Goal: Information Seeking & Learning: Check status

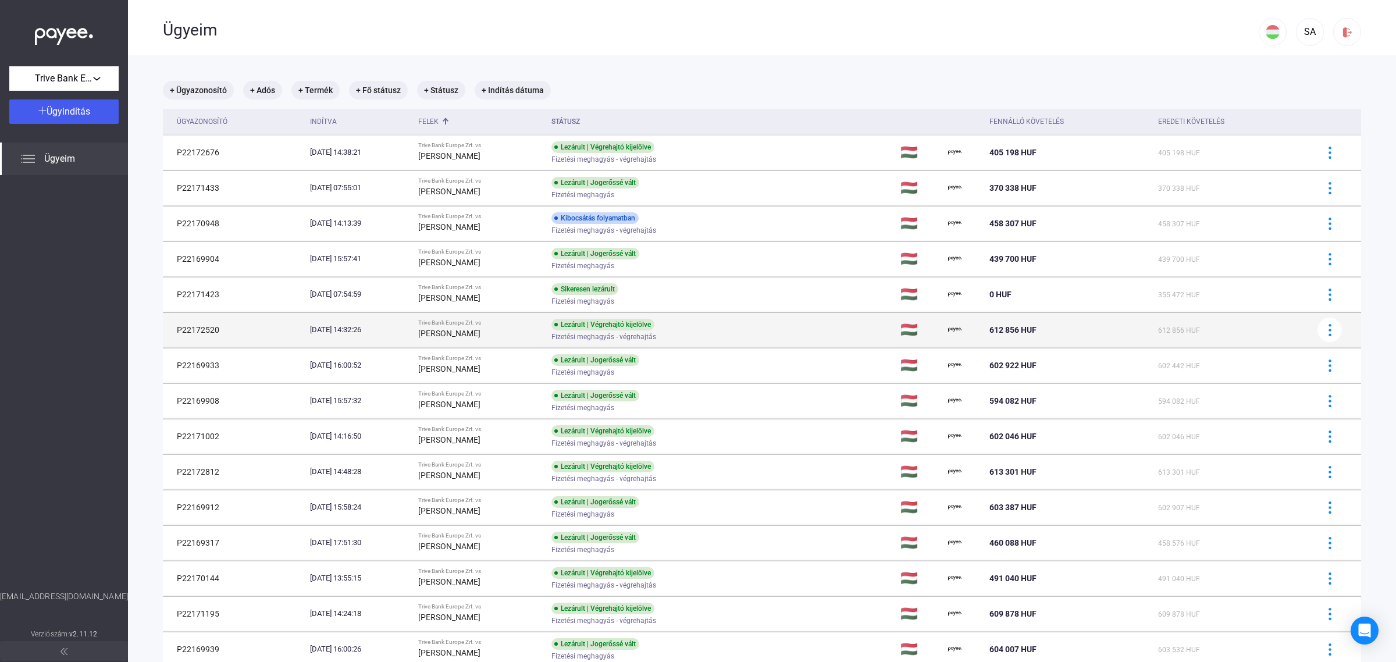
drag, startPoint x: 221, startPoint y: 328, endPoint x: 172, endPoint y: 328, distance: 49.5
click at [172, 328] on td "P22172520" at bounding box center [234, 329] width 143 height 35
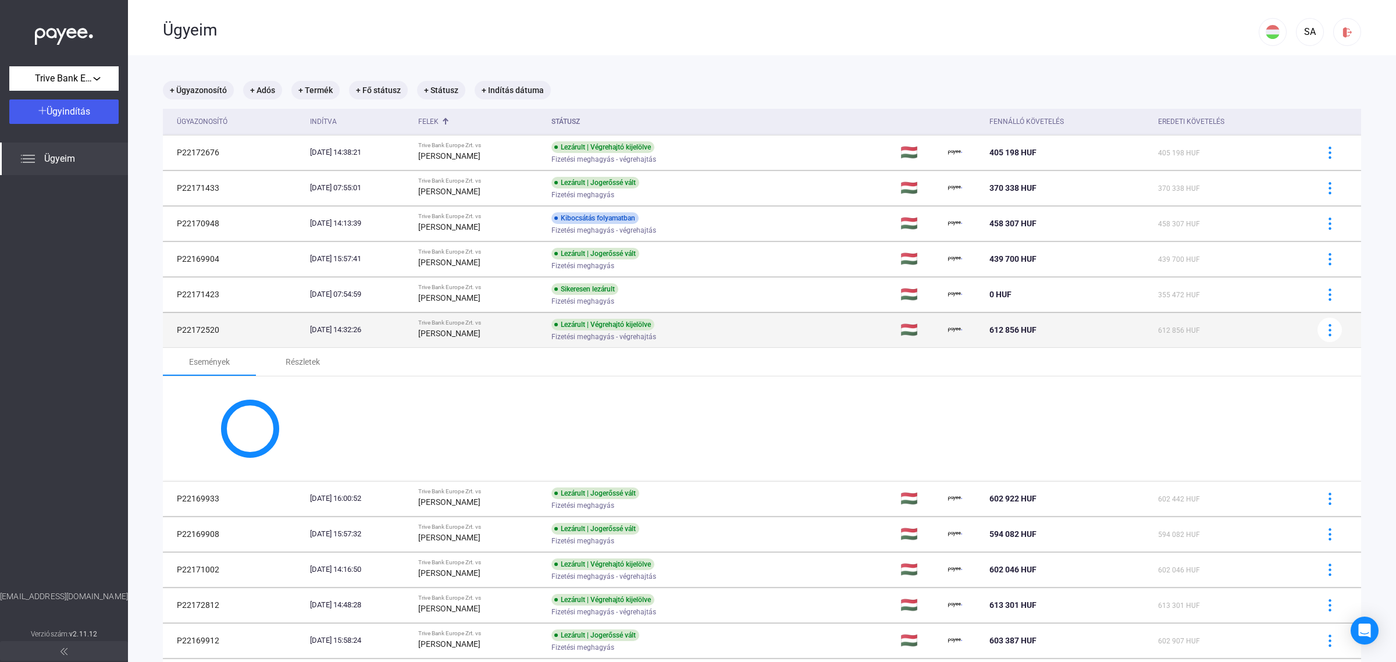
copy td "P22172520"
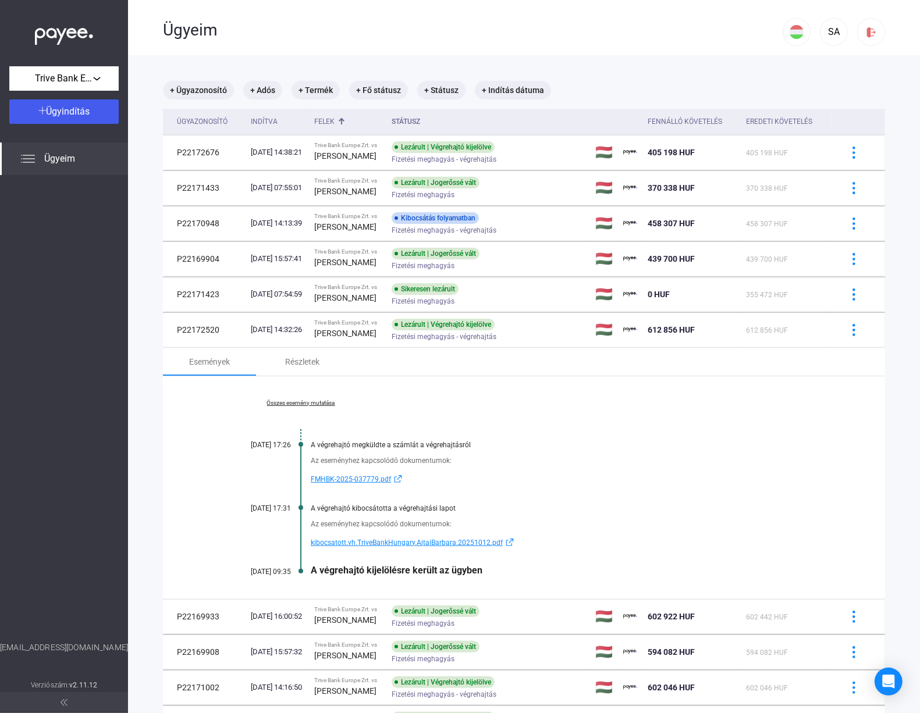
click at [844, 10] on div "SA" at bounding box center [834, 29] width 102 height 58
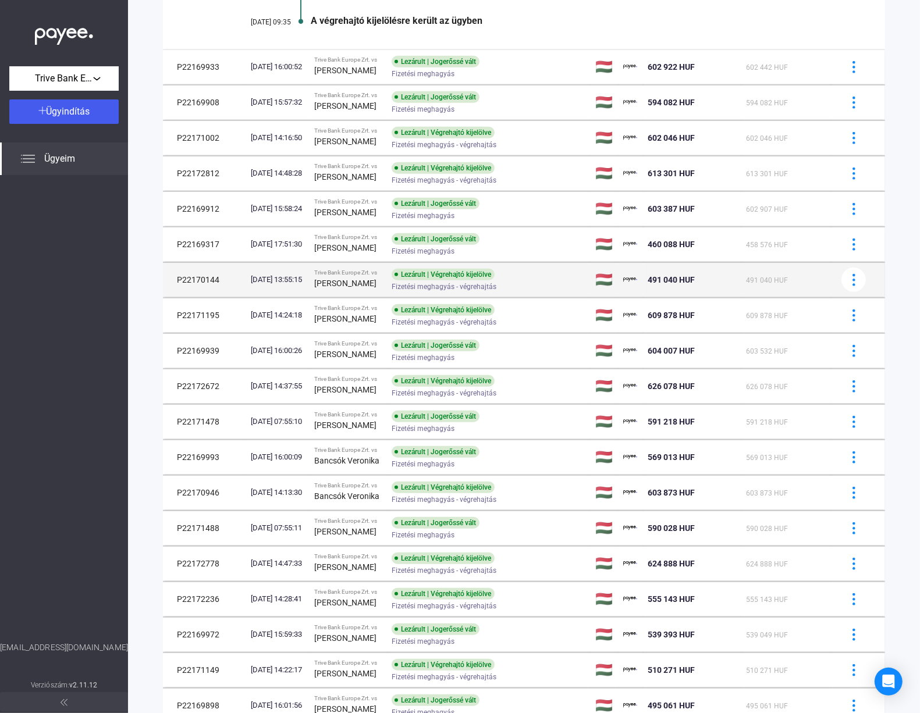
scroll to position [582, 0]
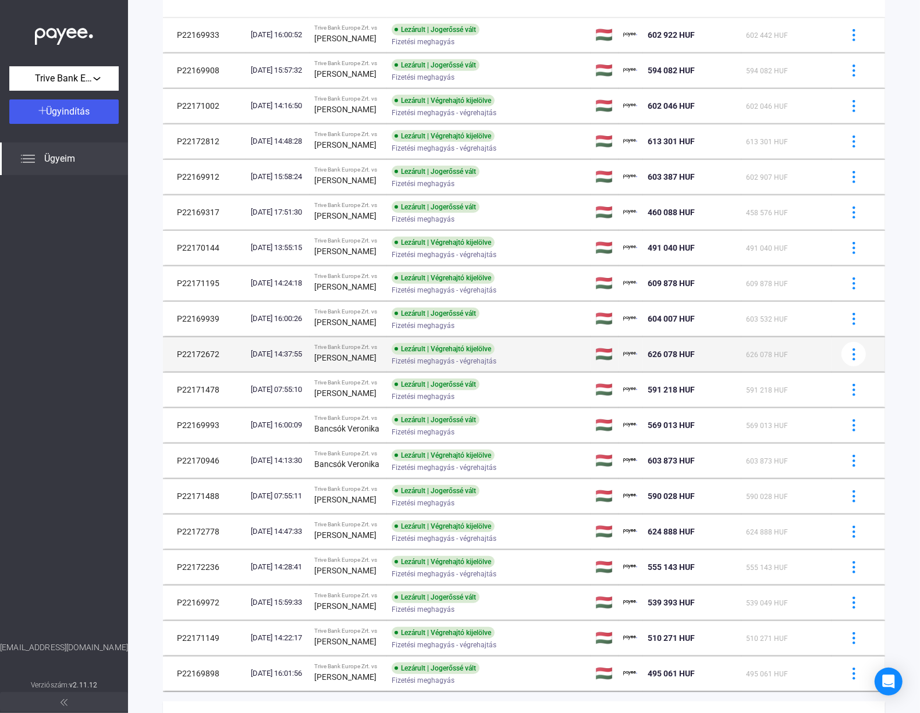
click at [383, 364] on div "[PERSON_NAME]" at bounding box center [348, 358] width 69 height 14
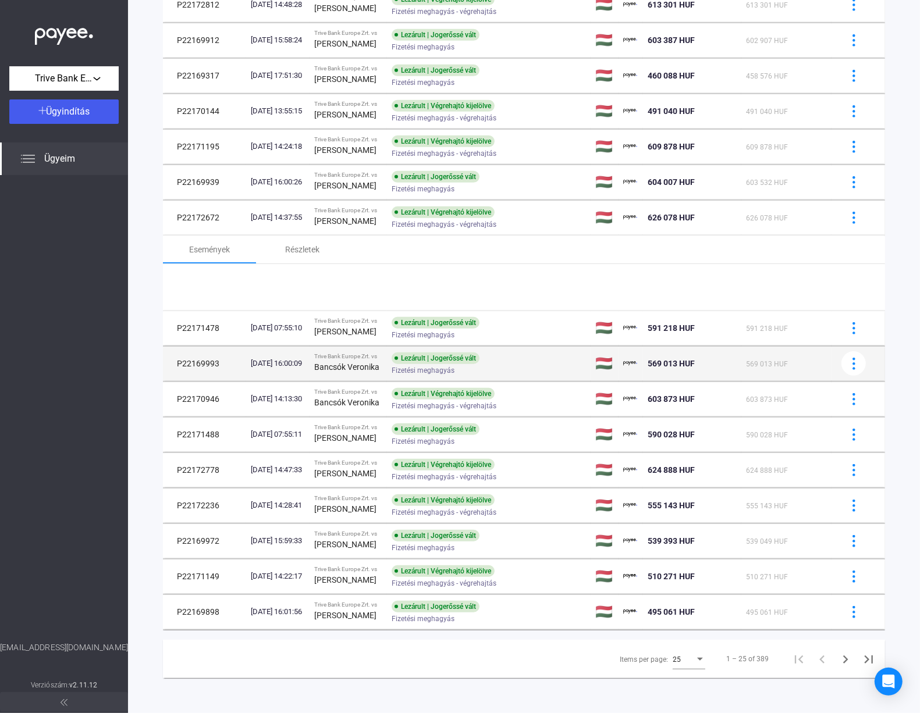
scroll to position [440, 0]
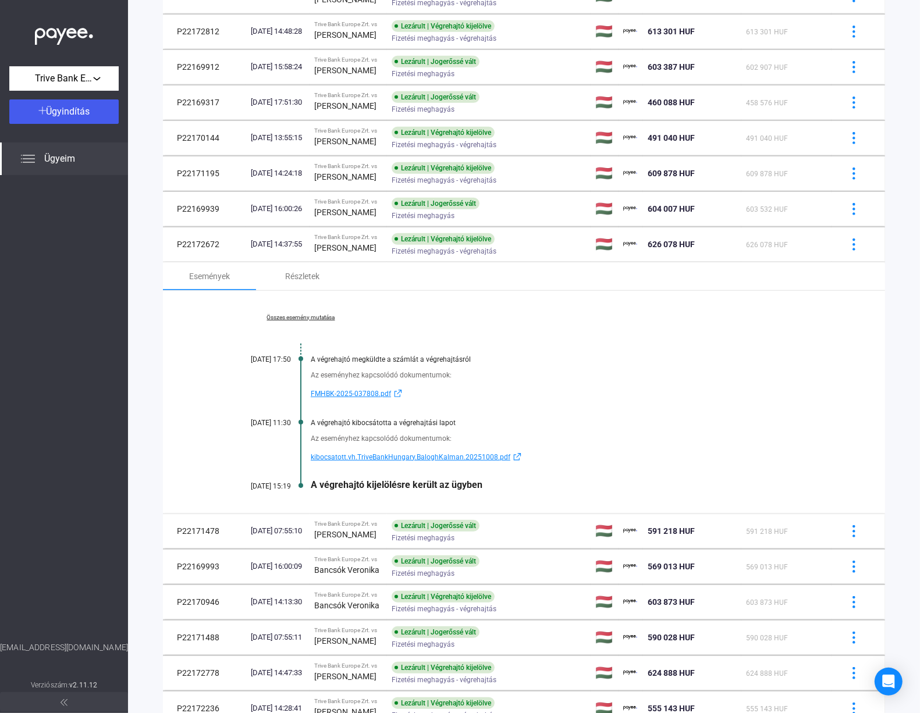
click at [320, 321] on link "Összes esemény mutatása" at bounding box center [300, 317] width 159 height 7
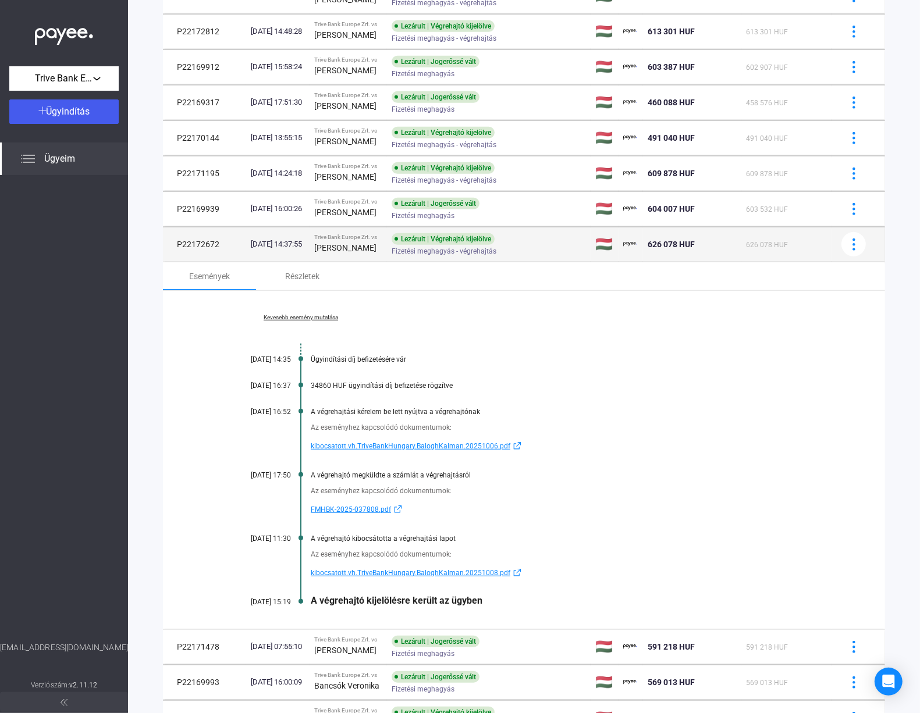
drag, startPoint x: 218, startPoint y: 248, endPoint x: 173, endPoint y: 246, distance: 44.9
click at [173, 246] on td "P22172672" at bounding box center [204, 244] width 83 height 35
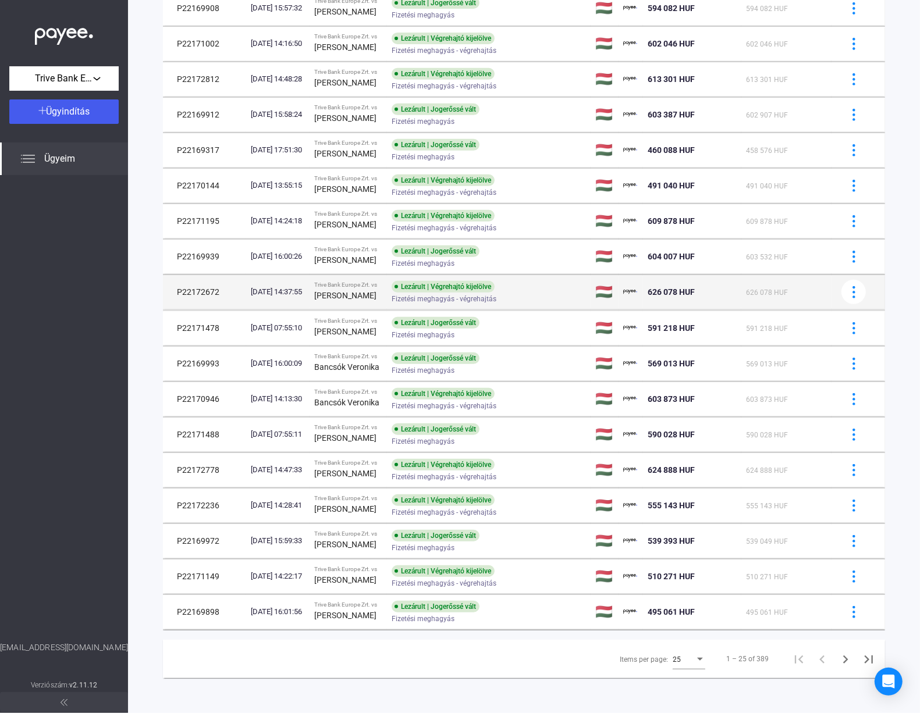
scroll to position [399, 0]
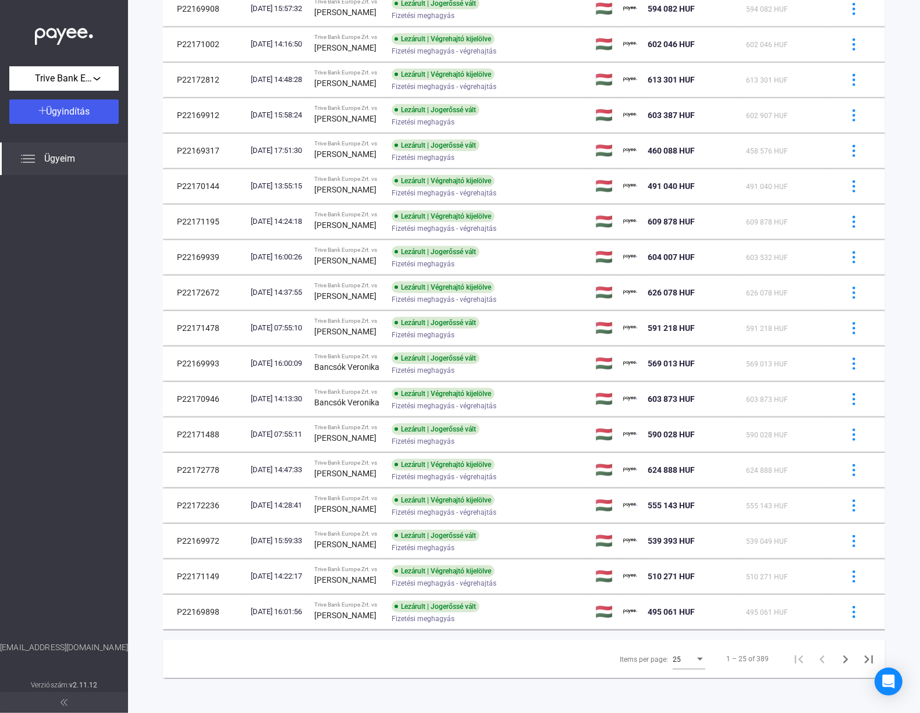
copy td "P22172672"
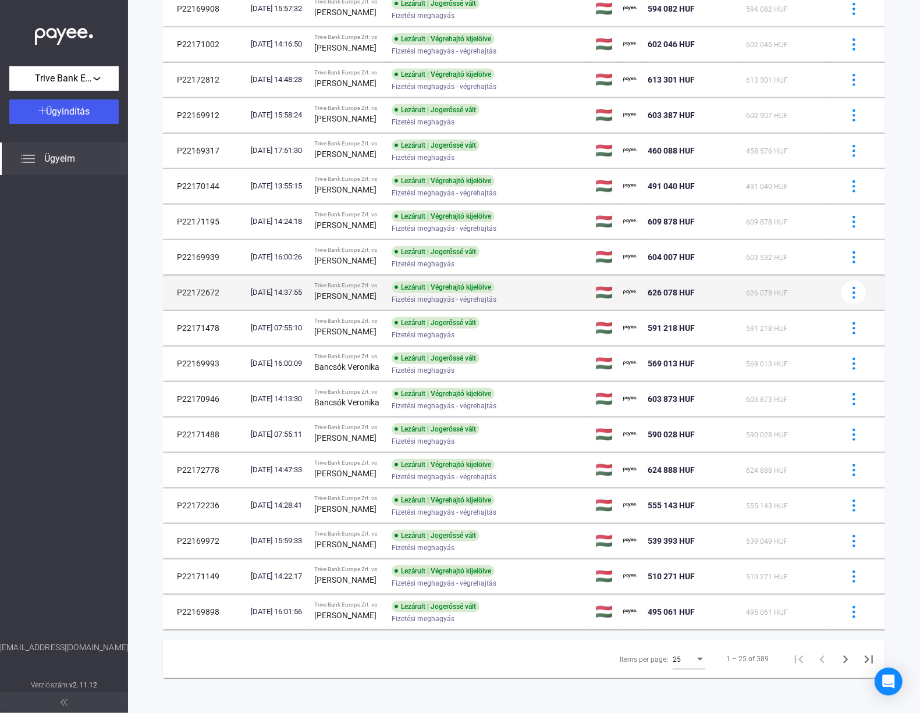
click at [340, 294] on strong "[PERSON_NAME]" at bounding box center [345, 295] width 62 height 9
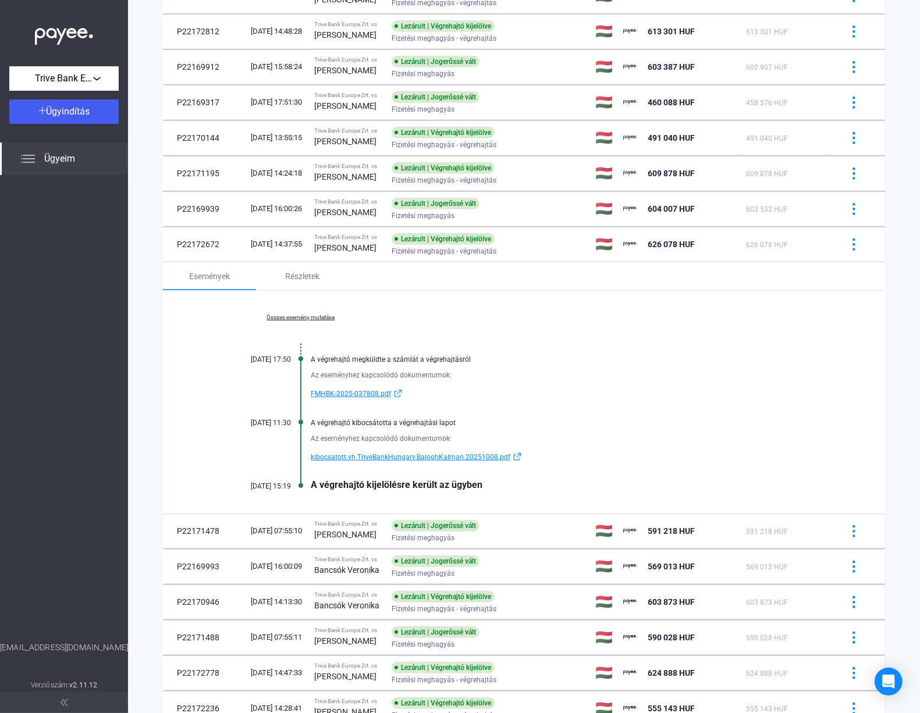
drag, startPoint x: 672, startPoint y: 515, endPoint x: 648, endPoint y: 511, distance: 24.9
click at [672, 514] on div "Összes esemény mutatása [DATE] 17:50 A végrehajtó megküldte a számlát a végreha…" at bounding box center [524, 402] width 722 height 223
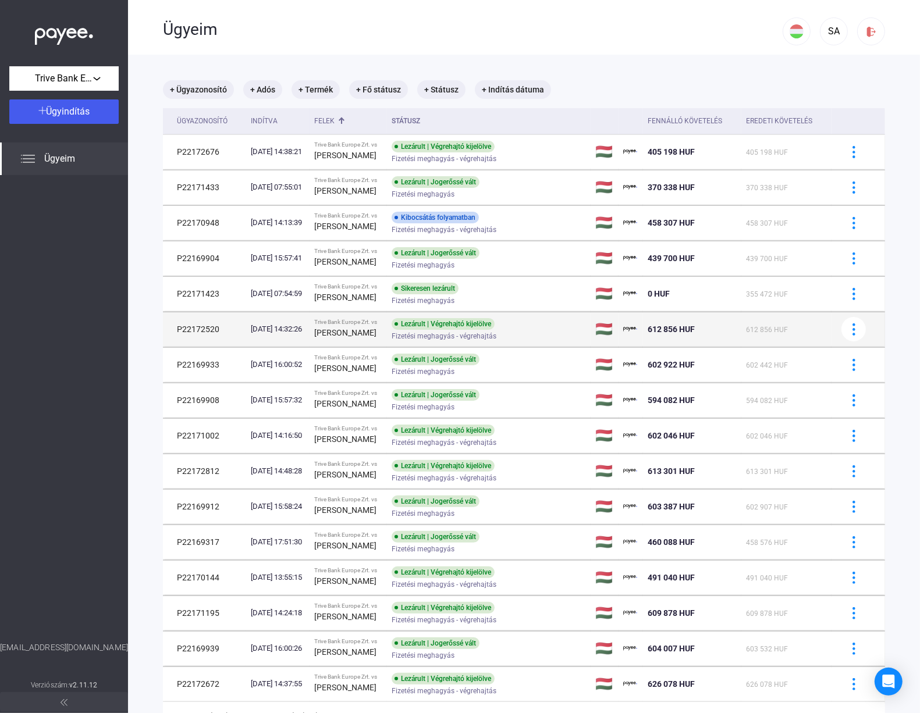
scroll to position [0, 0]
click at [805, 15] on div "SA" at bounding box center [834, 29] width 102 height 58
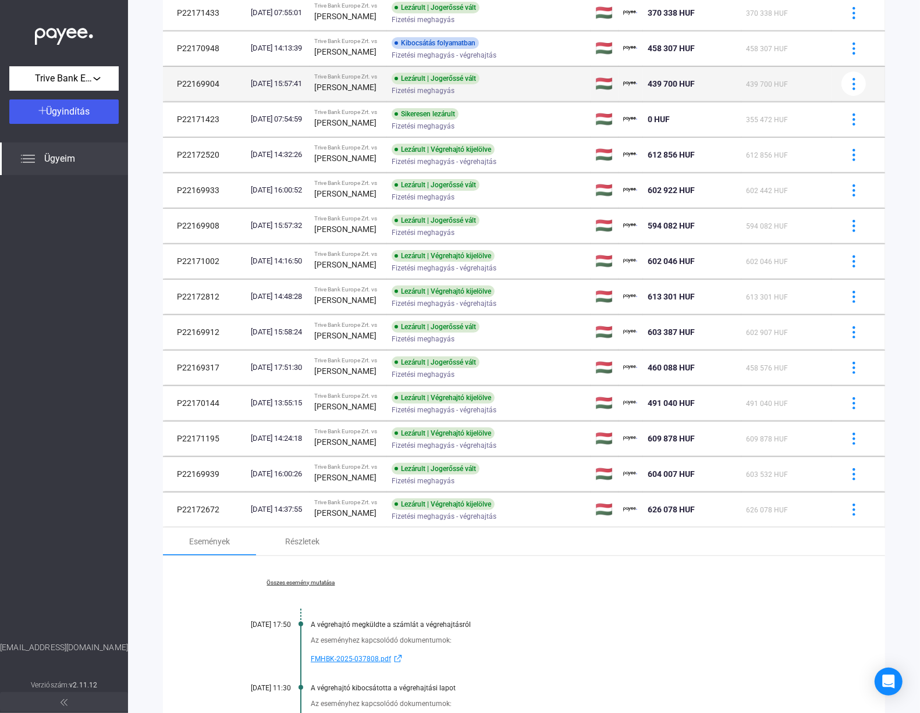
scroll to position [73, 0]
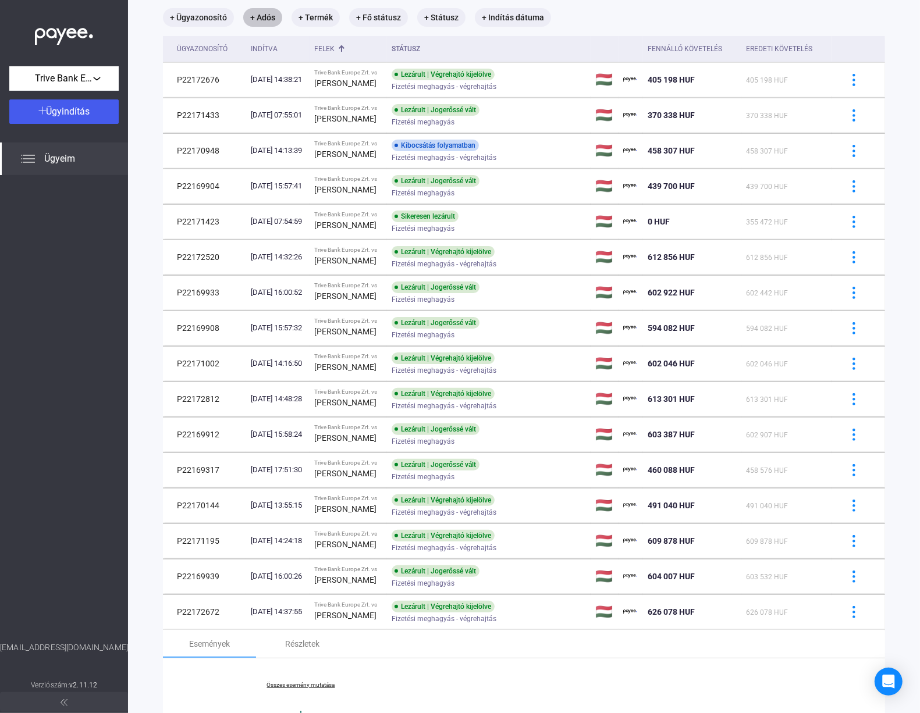
click at [266, 12] on mat-chip "+ Adós" at bounding box center [262, 17] width 39 height 19
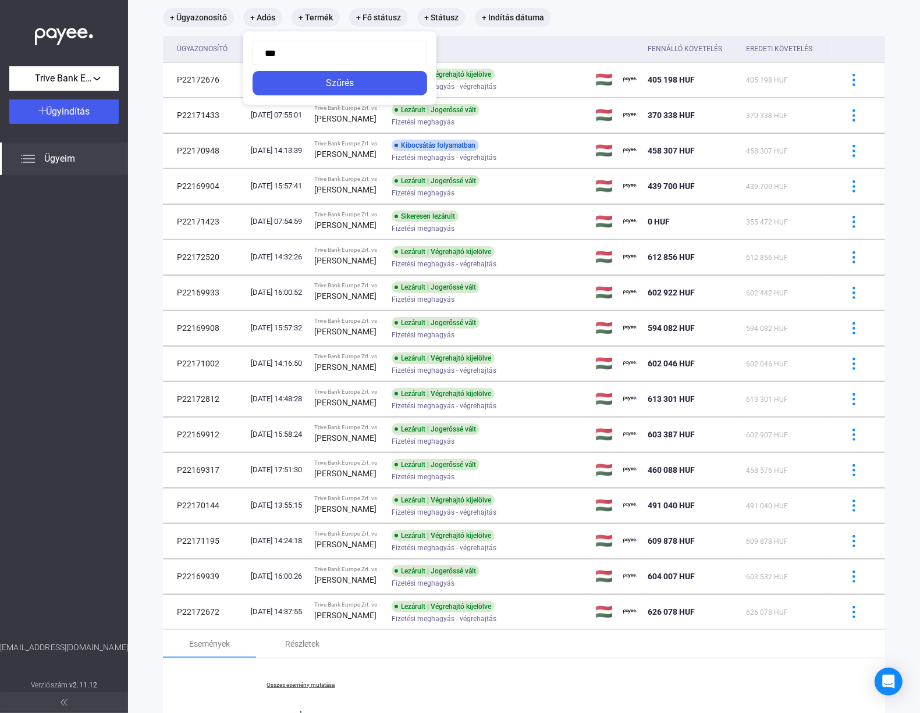
type input "****"
click button "Szűrés" at bounding box center [340, 83] width 175 height 24
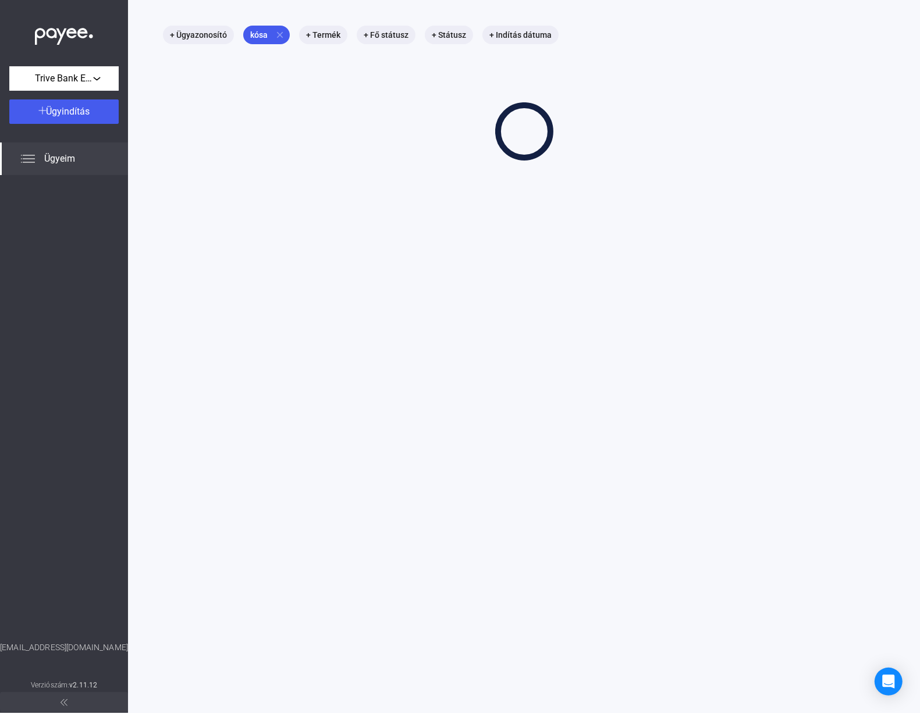
scroll to position [55, 0]
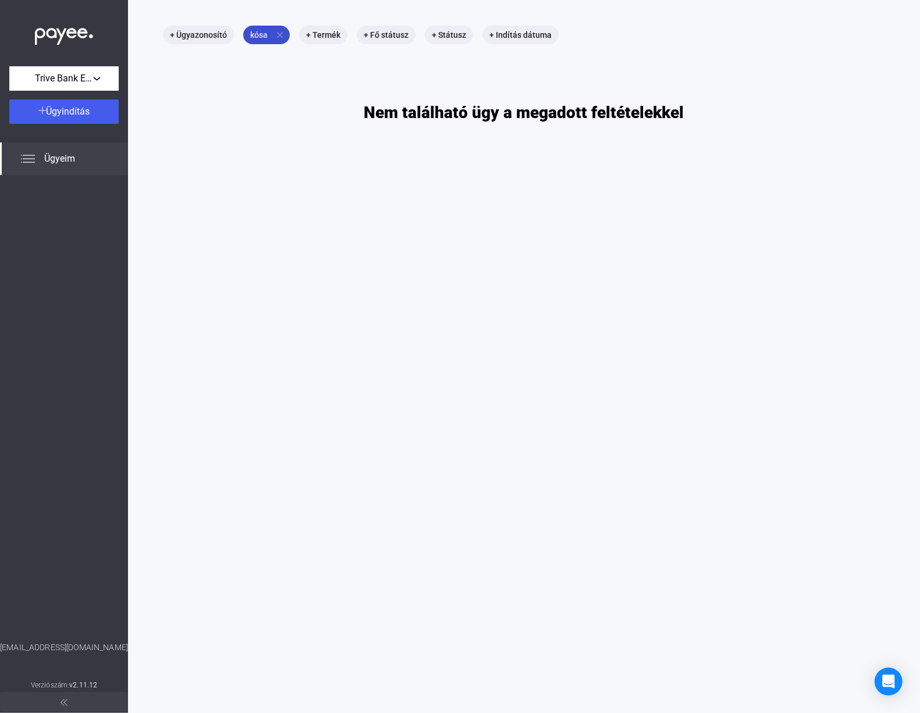
click at [278, 34] on mat-icon "close" at bounding box center [280, 35] width 10 height 10
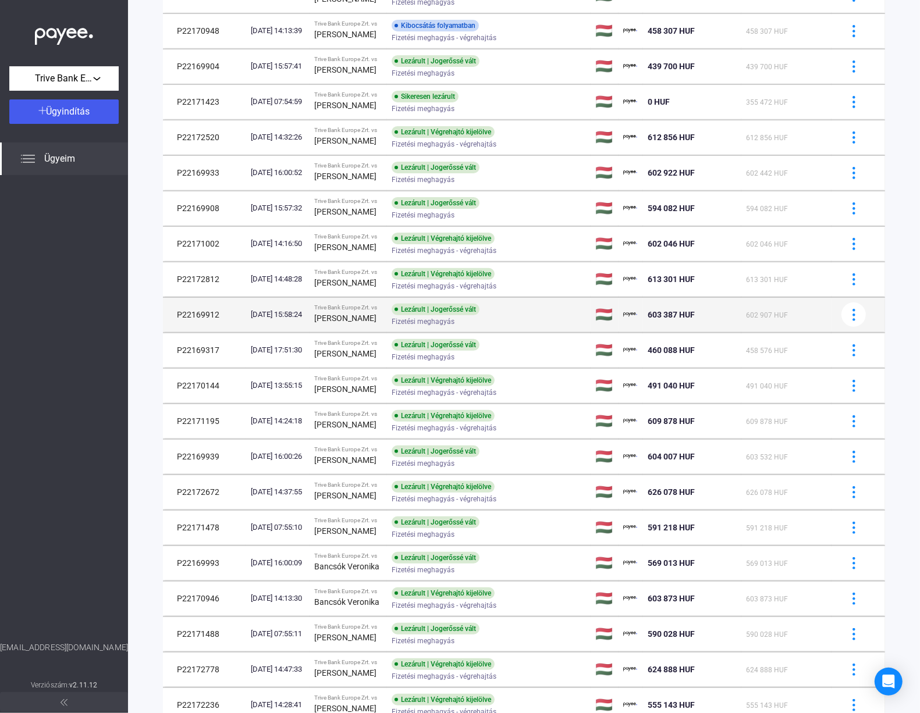
scroll to position [399, 0]
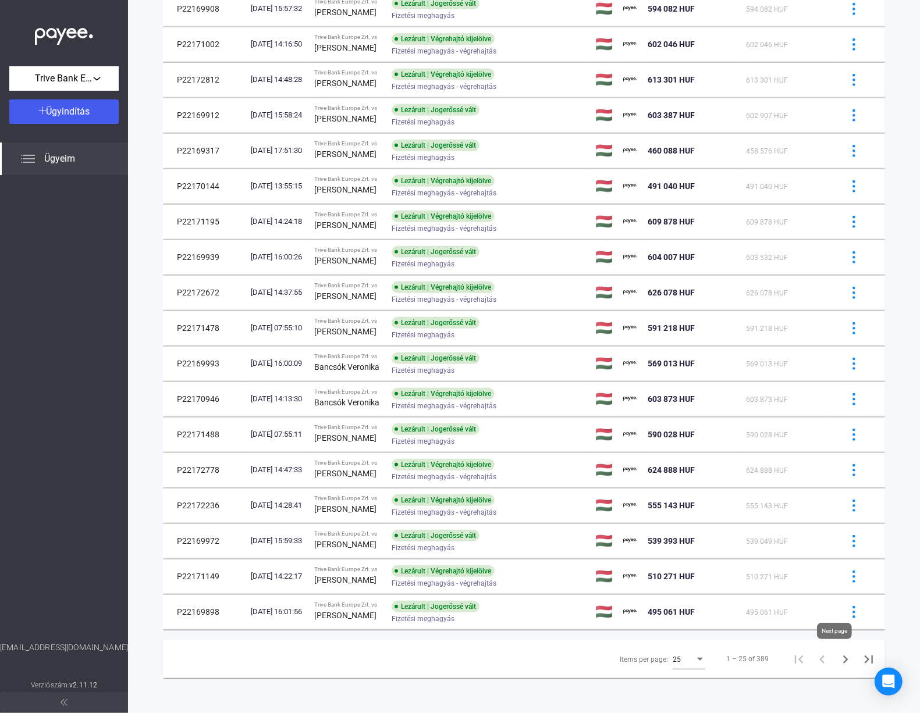
click at [837, 655] on icon "Next page" at bounding box center [845, 660] width 16 height 16
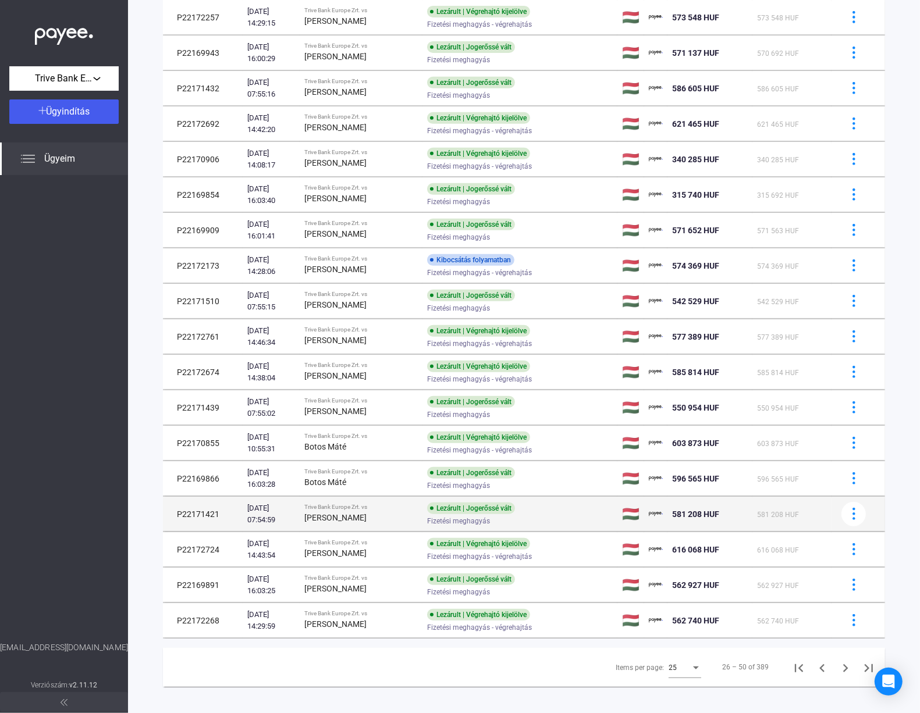
scroll to position [399, 0]
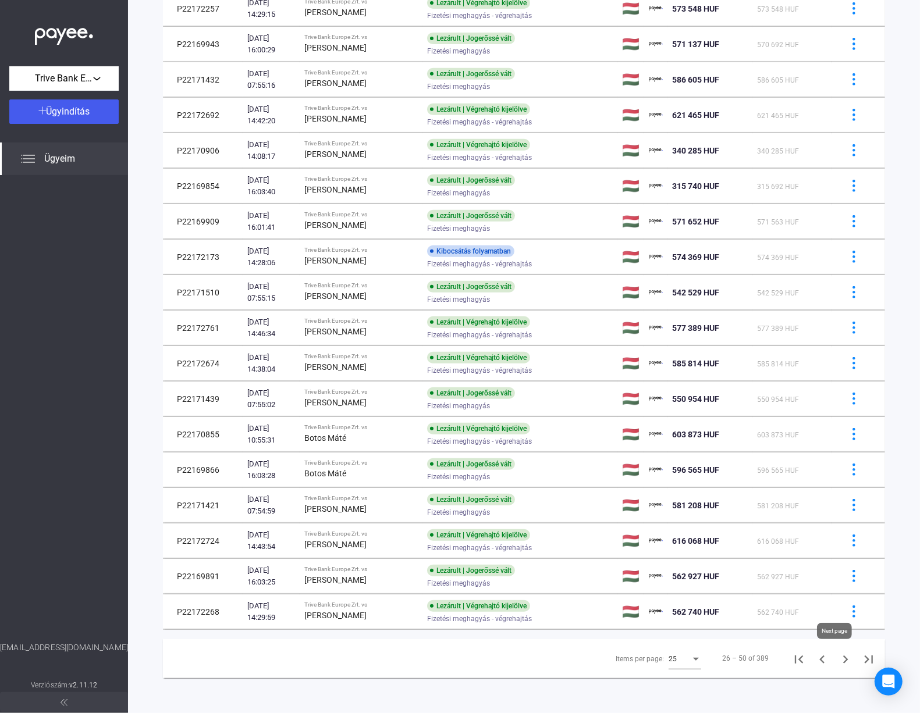
click at [838, 653] on icon "Next page" at bounding box center [845, 660] width 16 height 16
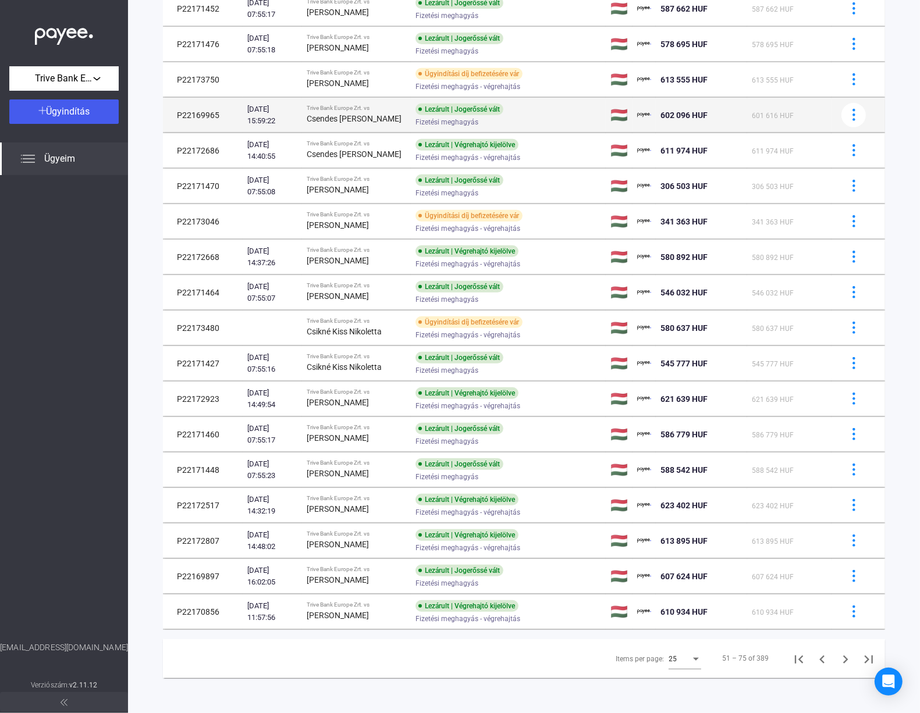
scroll to position [399, 0]
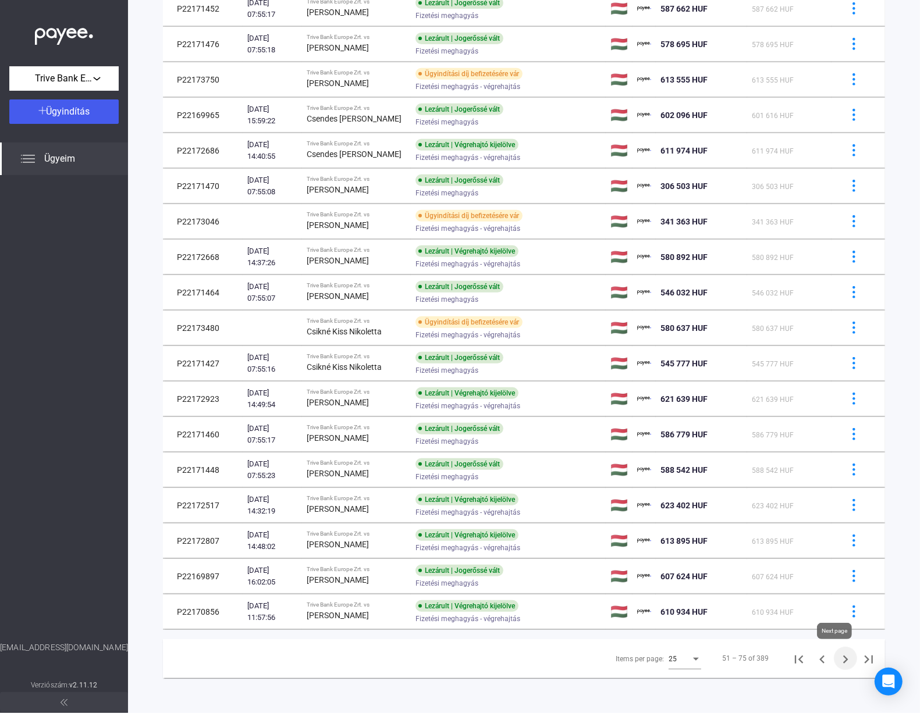
click at [837, 653] on icon "Next page" at bounding box center [845, 660] width 16 height 16
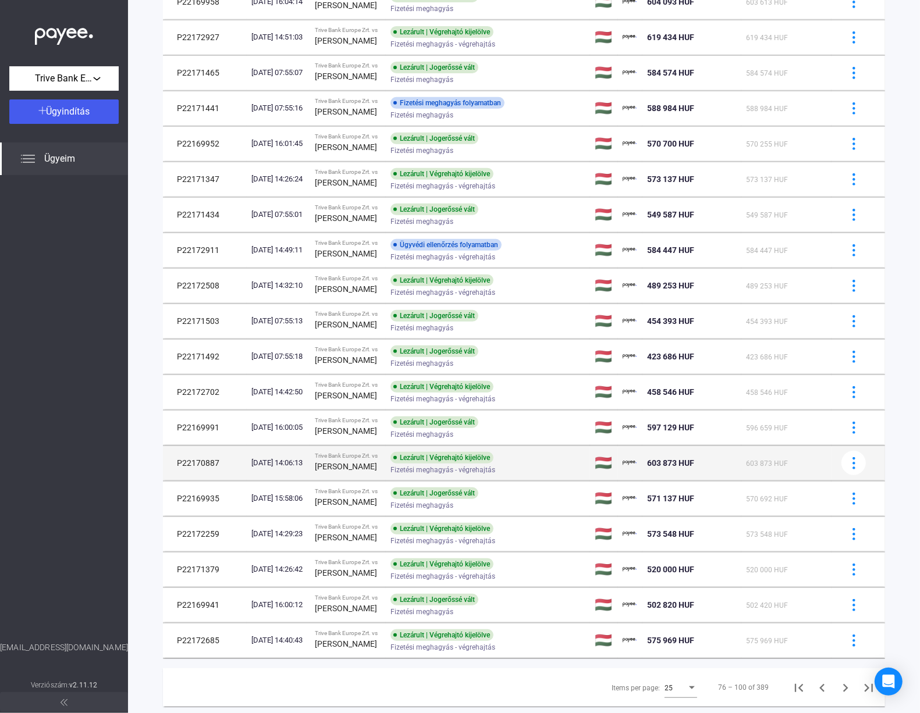
scroll to position [400, 0]
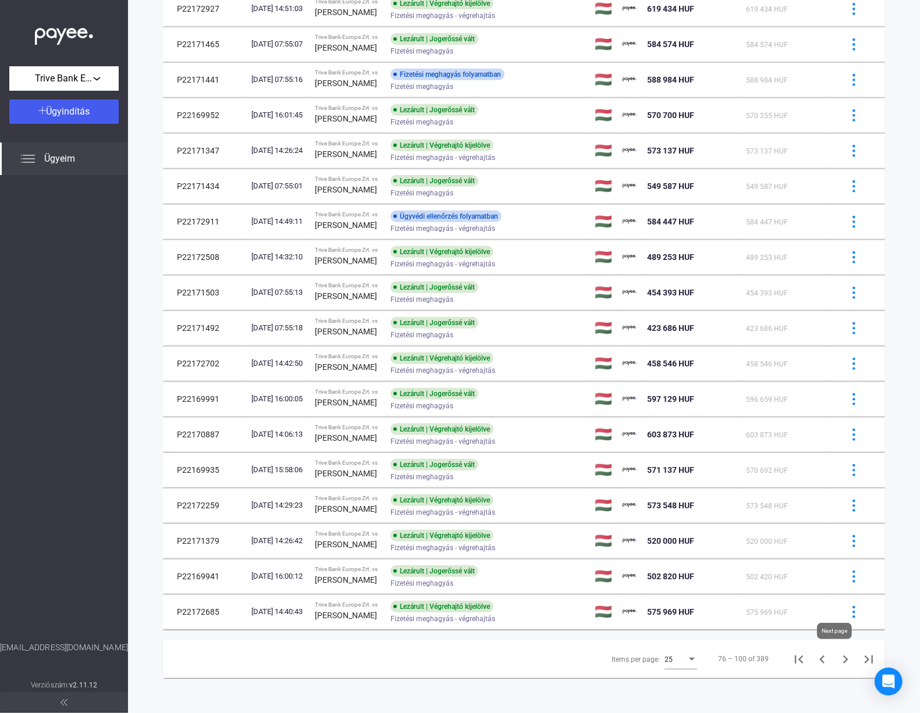
click at [837, 655] on icon "Next page" at bounding box center [845, 660] width 16 height 16
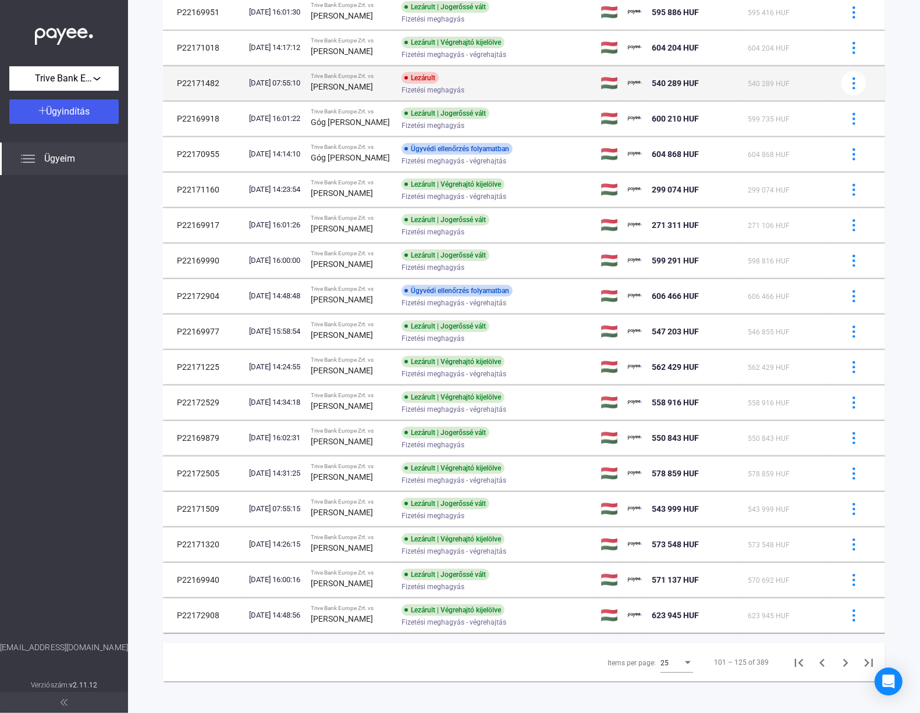
scroll to position [399, 0]
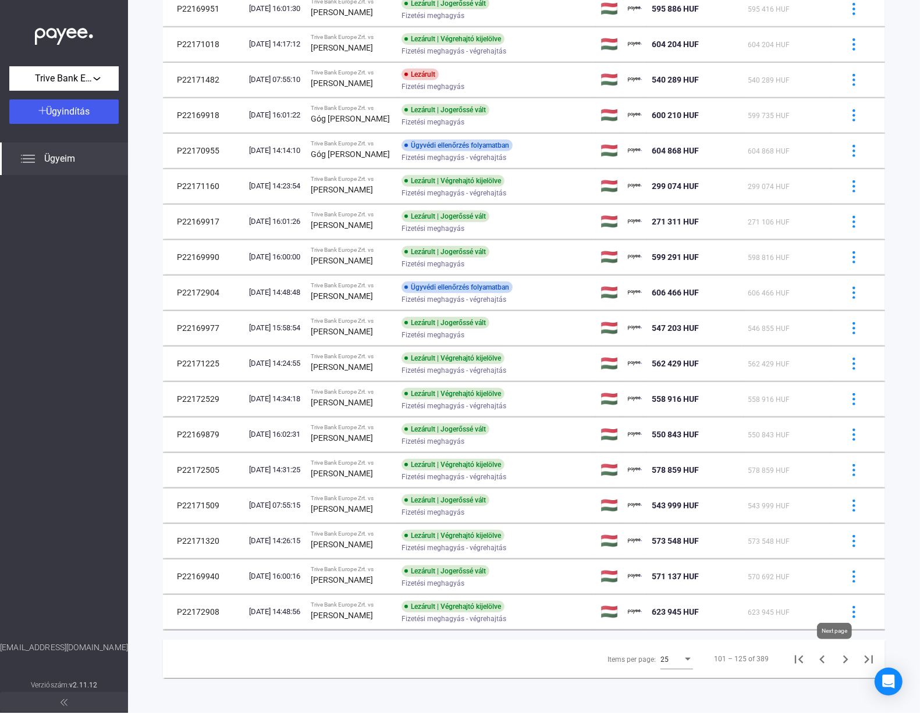
click at [837, 657] on icon "Next page" at bounding box center [845, 660] width 16 height 16
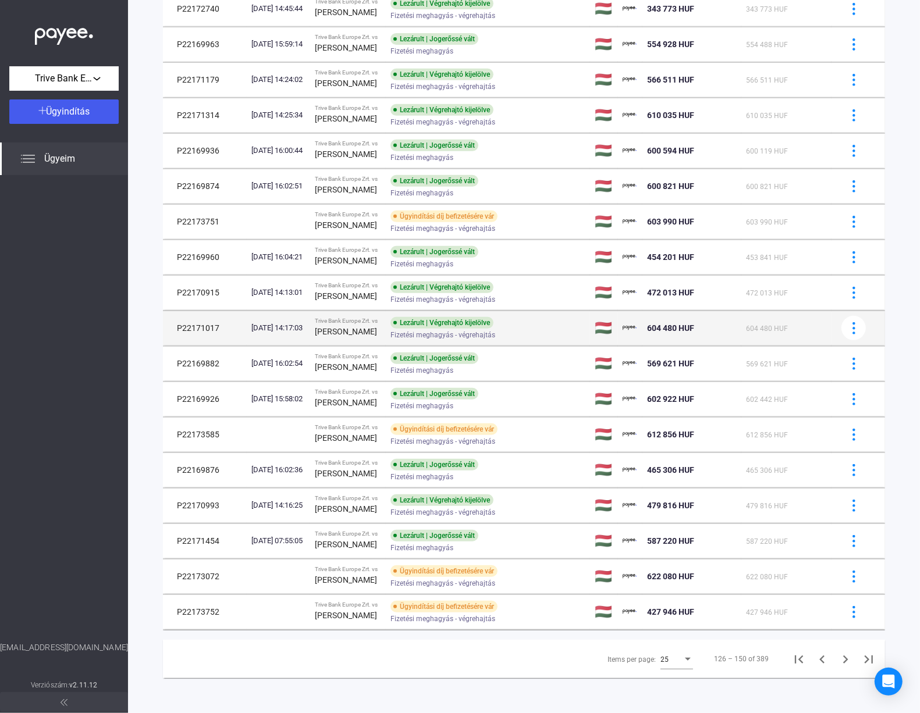
scroll to position [400, 0]
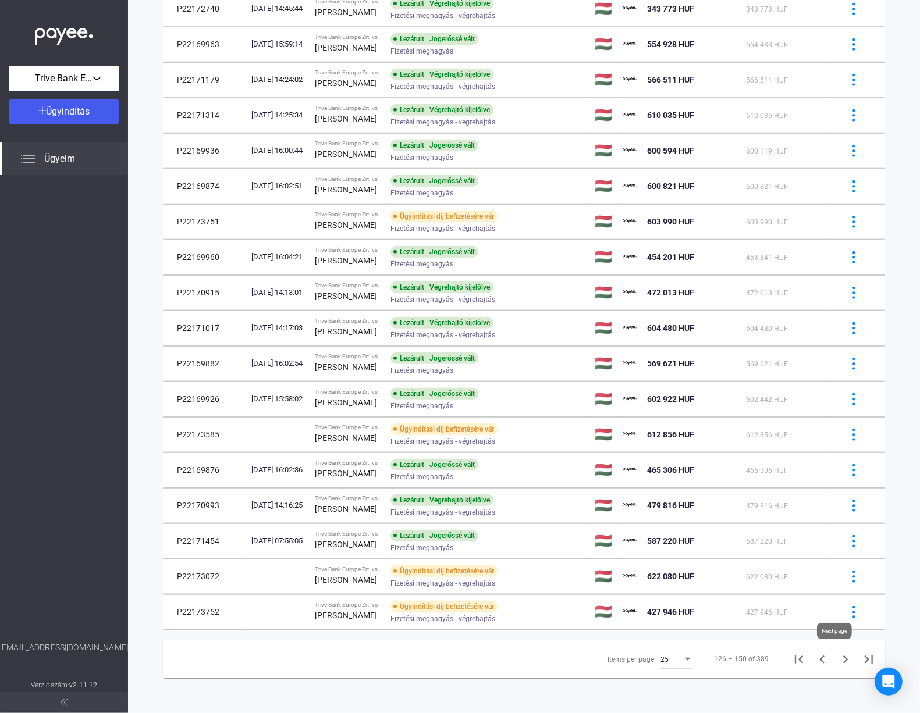
click at [837, 656] on icon "Next page" at bounding box center [845, 660] width 16 height 16
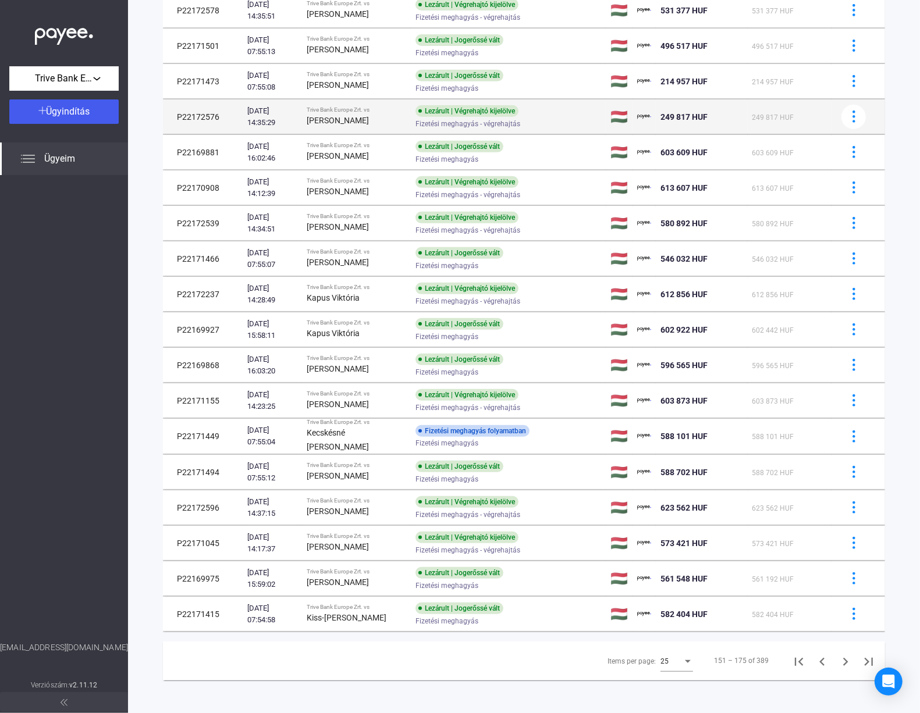
scroll to position [399, 0]
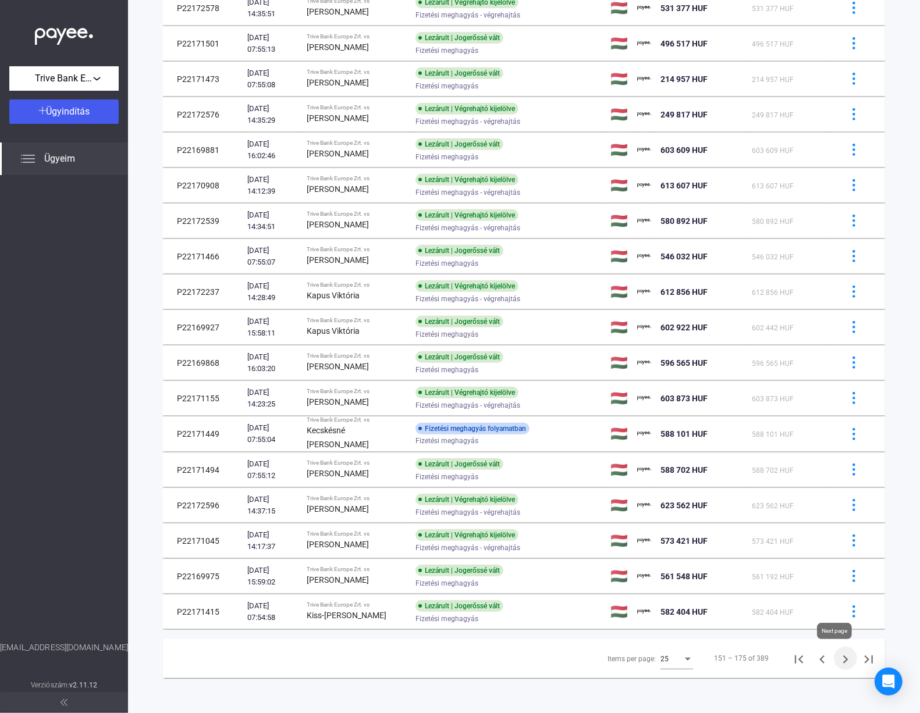
click at [837, 656] on icon "Next page" at bounding box center [845, 660] width 16 height 16
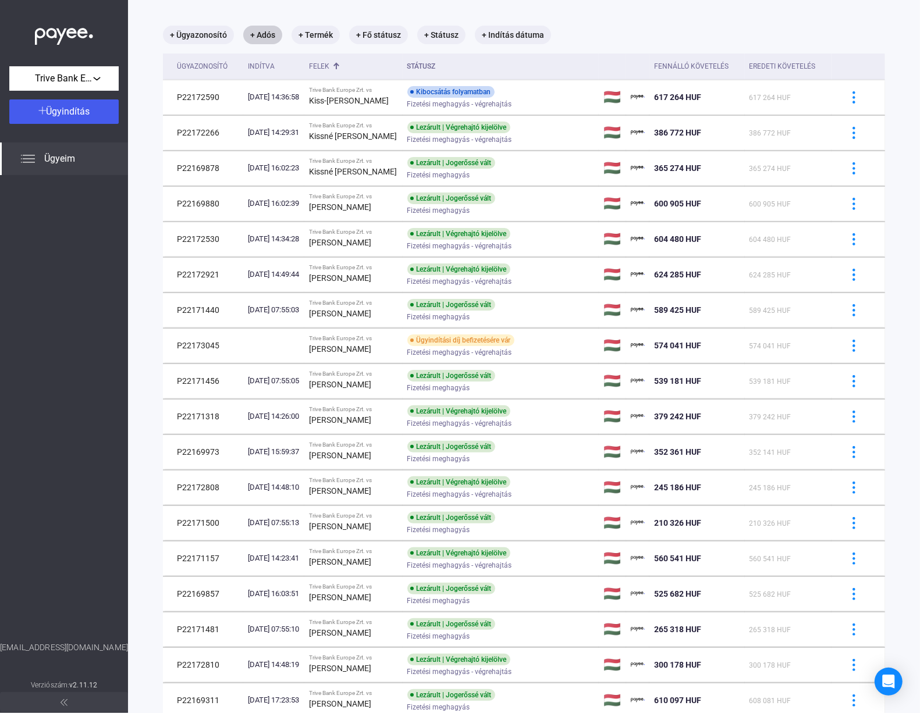
click at [329, 63] on div "Felek" at bounding box center [319, 66] width 20 height 14
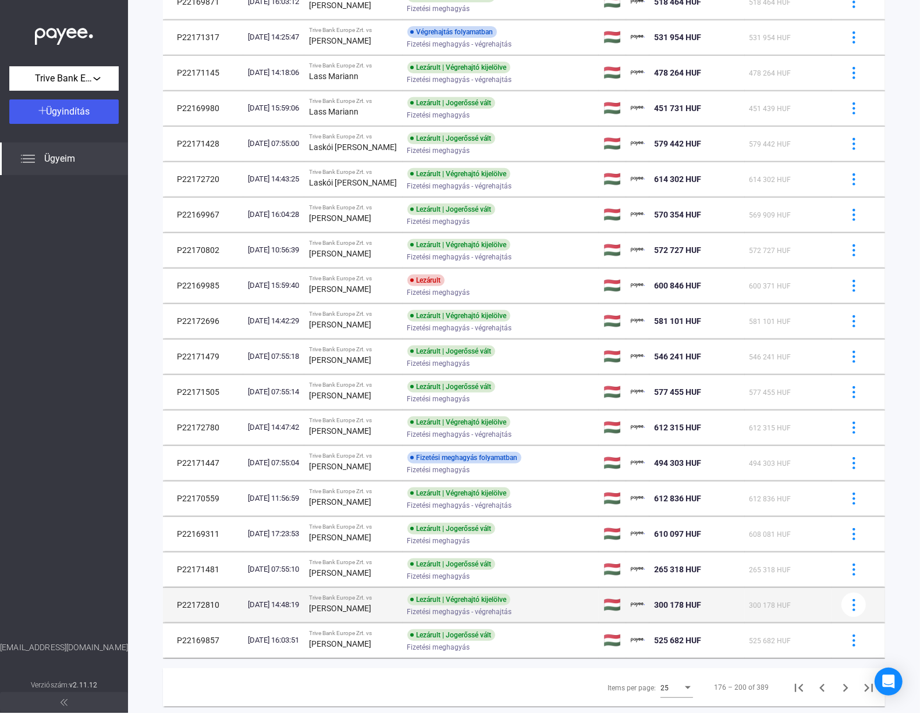
scroll to position [400, 0]
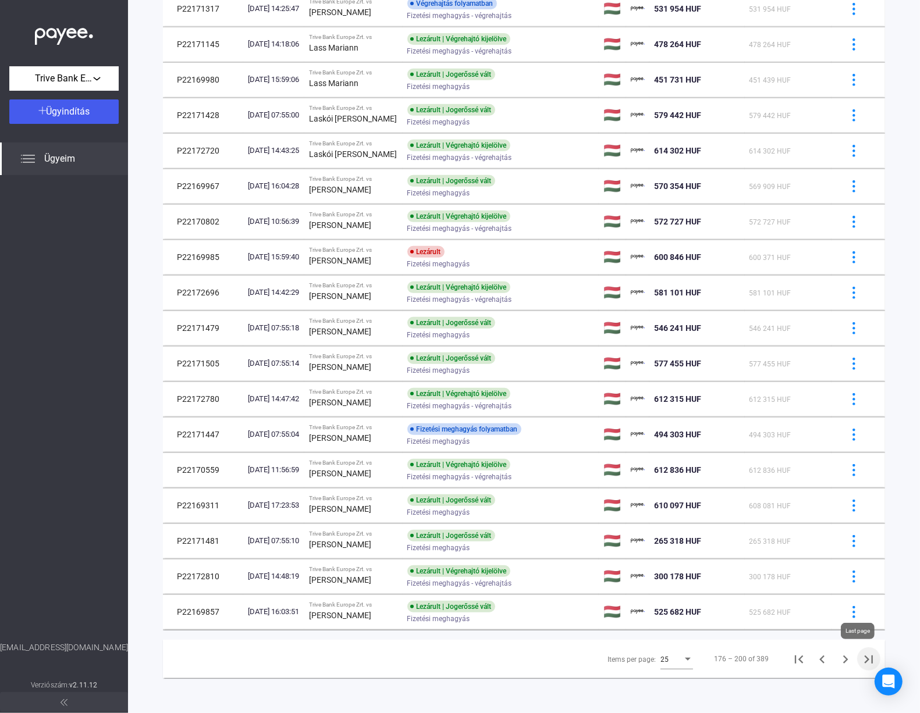
click at [861, 655] on icon "Last page" at bounding box center [868, 660] width 16 height 16
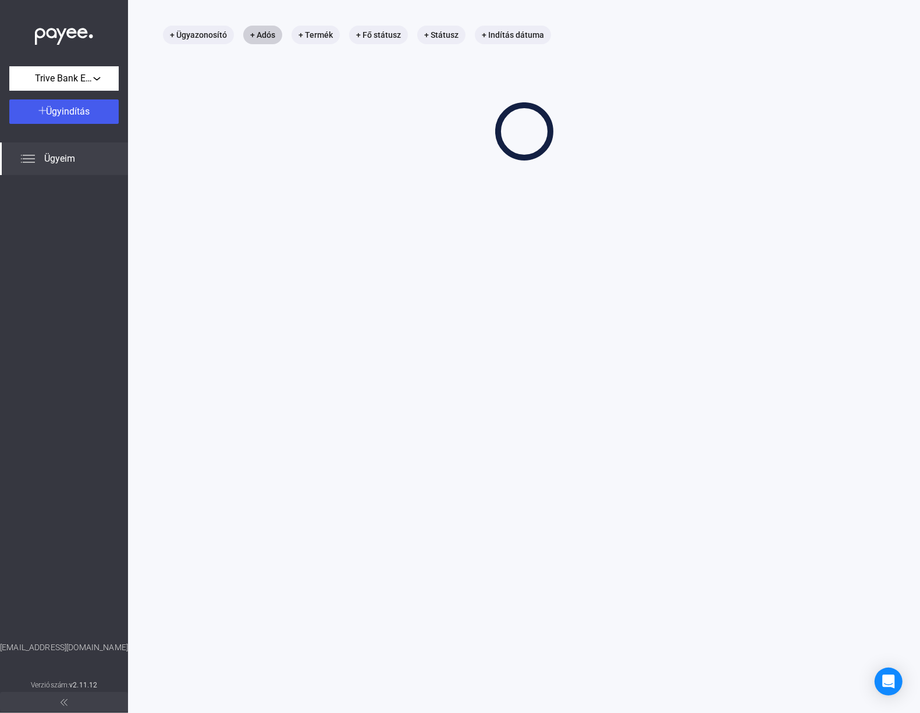
scroll to position [55, 0]
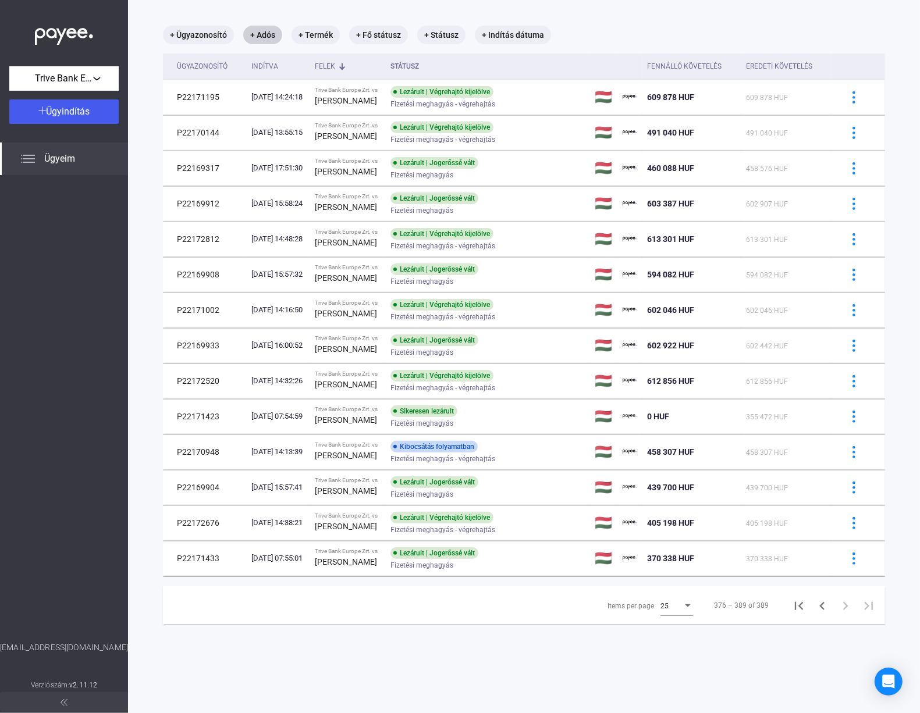
click at [330, 68] on div "Felek" at bounding box center [325, 66] width 20 height 14
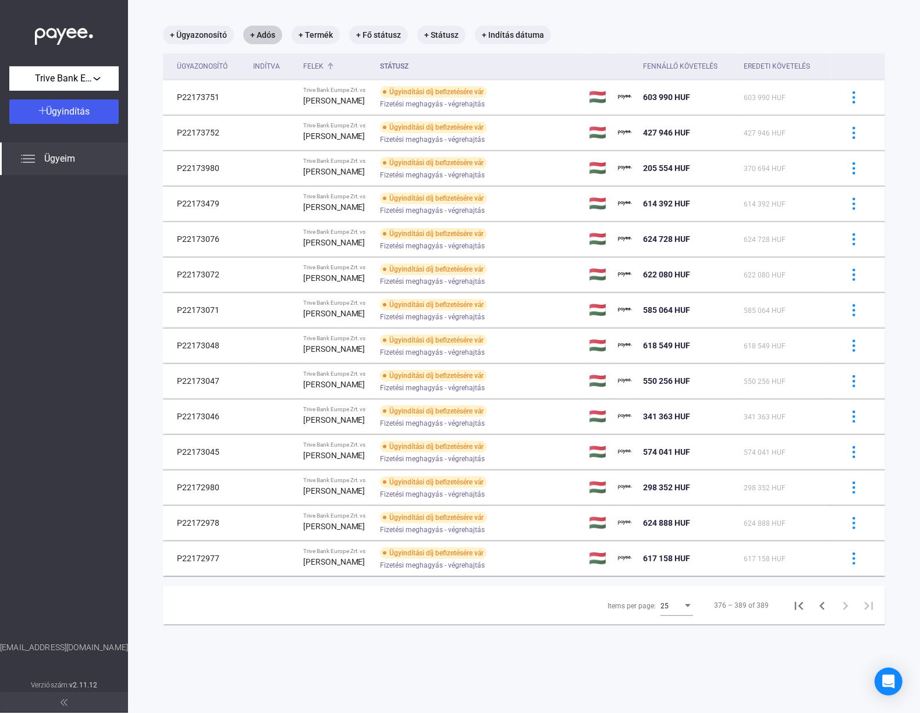
click at [312, 65] on div "Felek" at bounding box center [313, 66] width 20 height 14
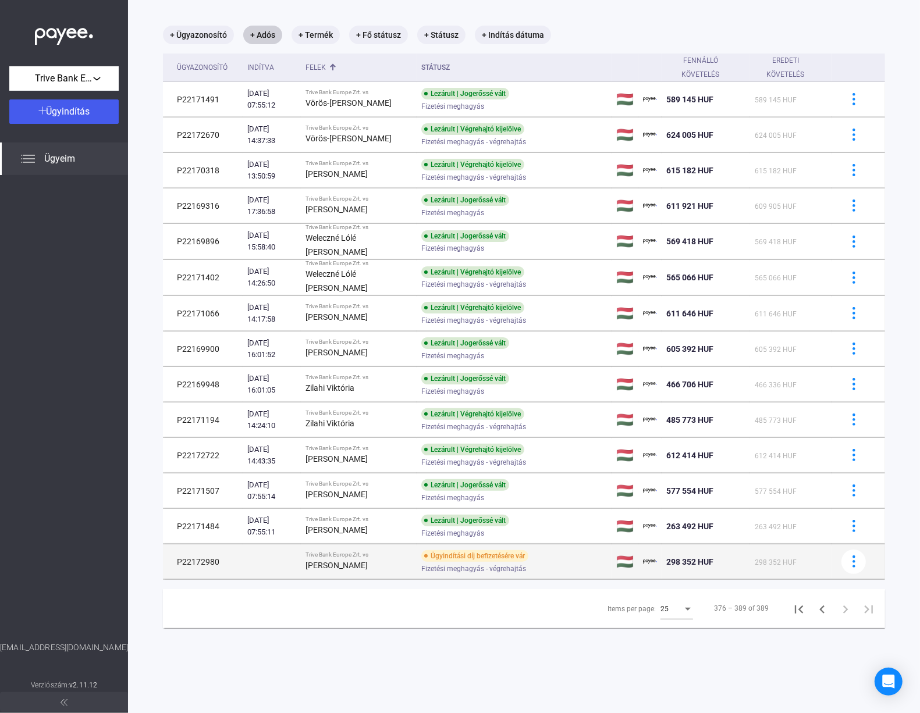
click at [368, 570] on strong "[PERSON_NAME]" at bounding box center [336, 565] width 62 height 9
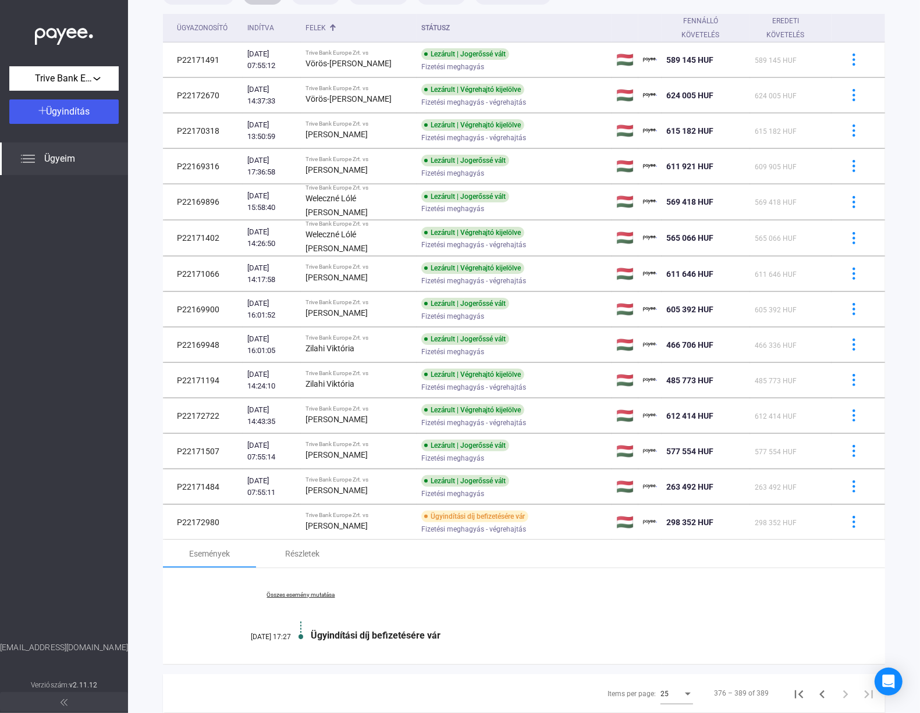
scroll to position [132, 0]
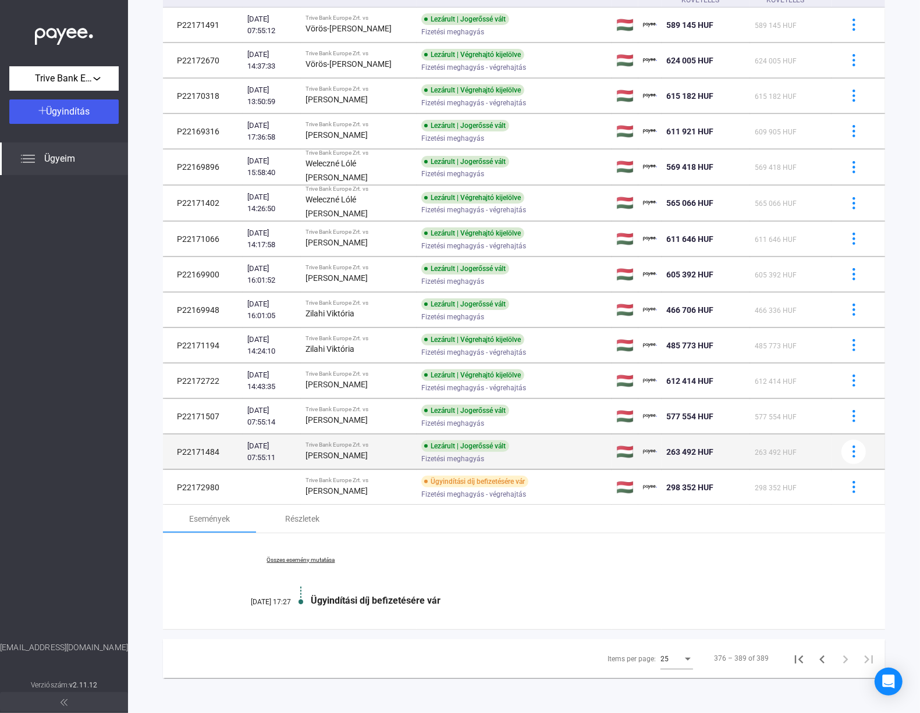
click at [336, 446] on div "Trive Bank Europe Zrt. vs" at bounding box center [358, 445] width 106 height 7
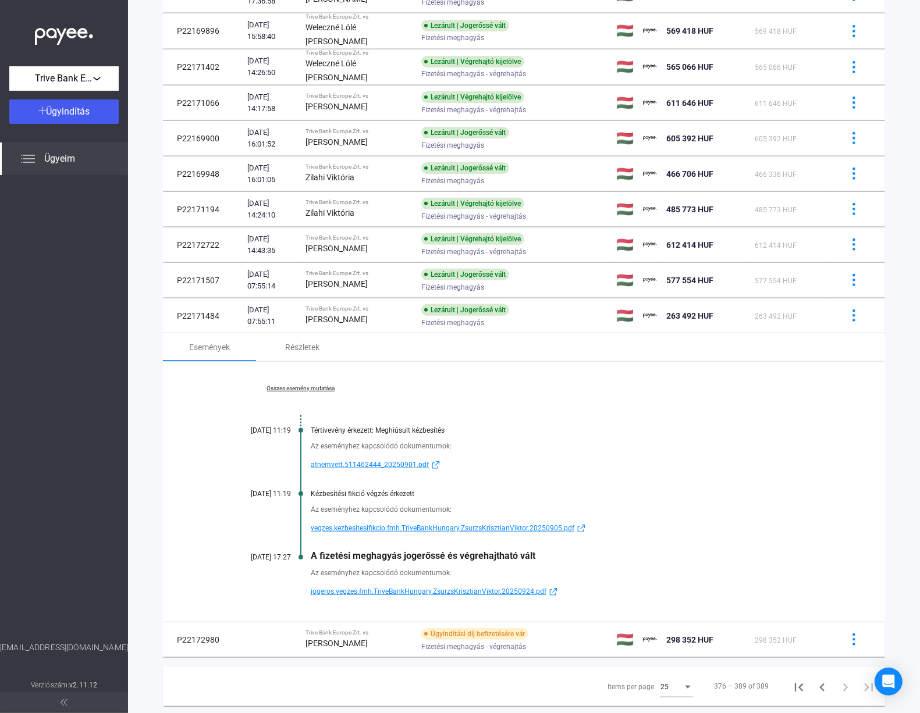
scroll to position [278, 0]
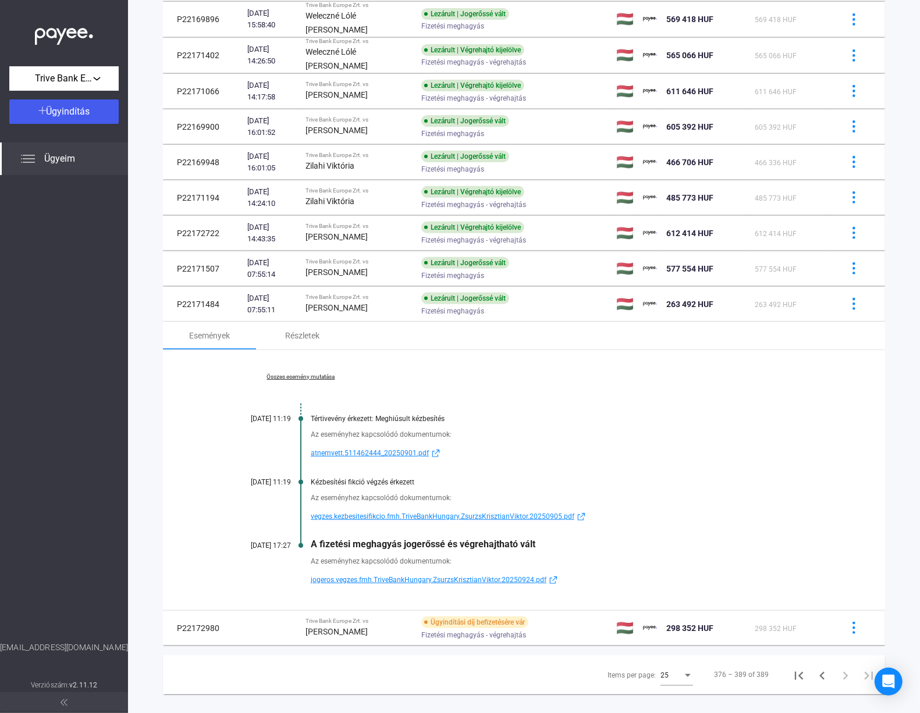
click at [313, 373] on div "Összes esemény mutatása [DATE] 11:19 Tértivevény érkezett: Meghiúsult kézbesíté…" at bounding box center [524, 480] width 722 height 260
click at [313, 374] on div "Összes esemény mutatása [DATE] 11:19 Tértivevény érkezett: Meghiúsult kézbesíté…" at bounding box center [524, 480] width 722 height 260
click at [313, 375] on link "Összes esemény mutatása" at bounding box center [300, 377] width 159 height 7
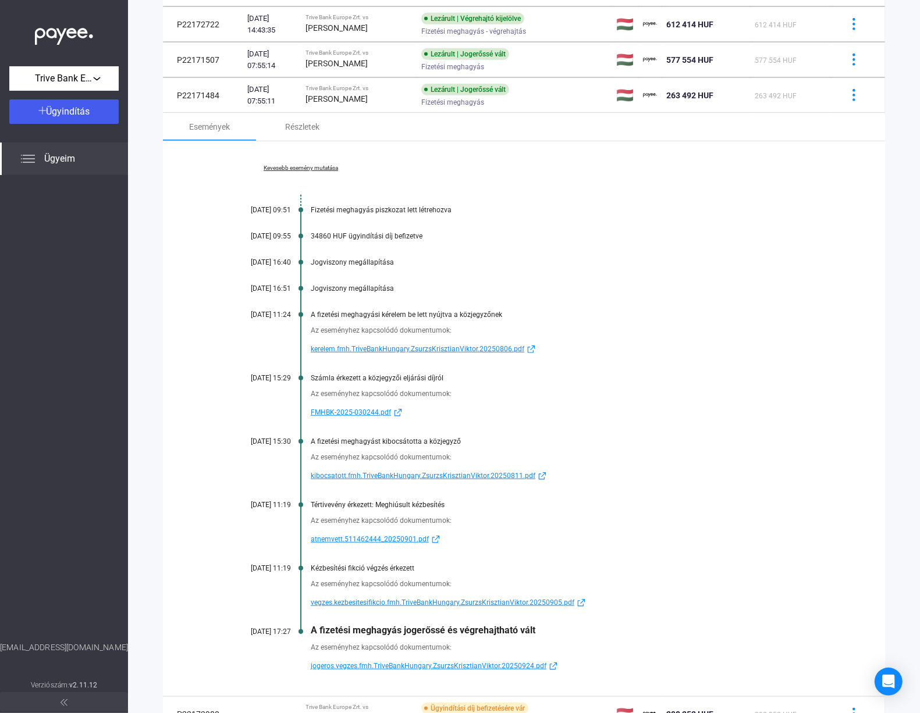
scroll to position [496, 0]
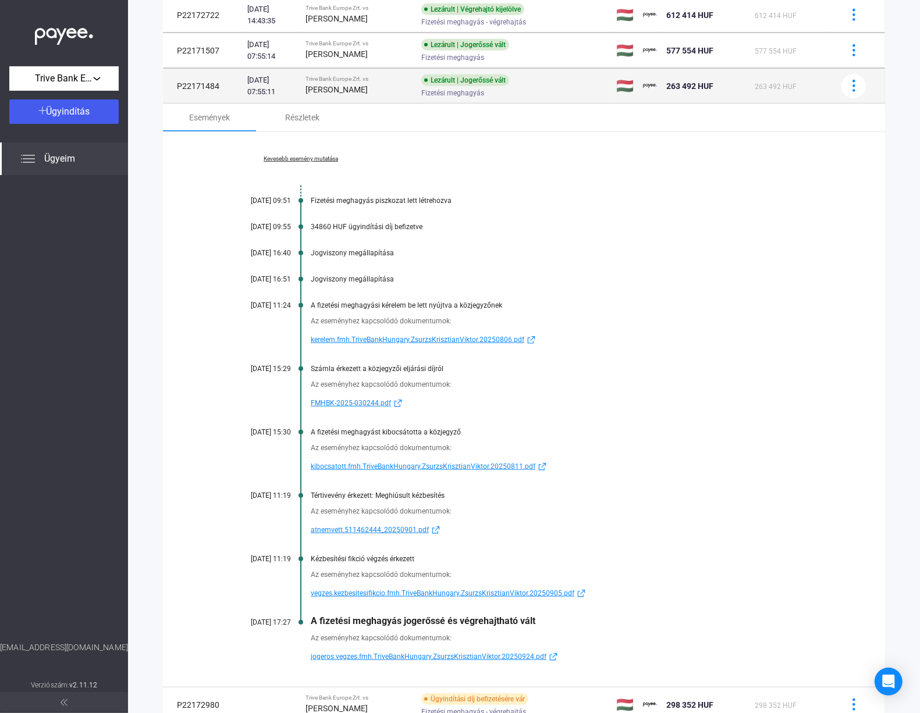
click at [219, 83] on td "P22171484" at bounding box center [203, 86] width 80 height 35
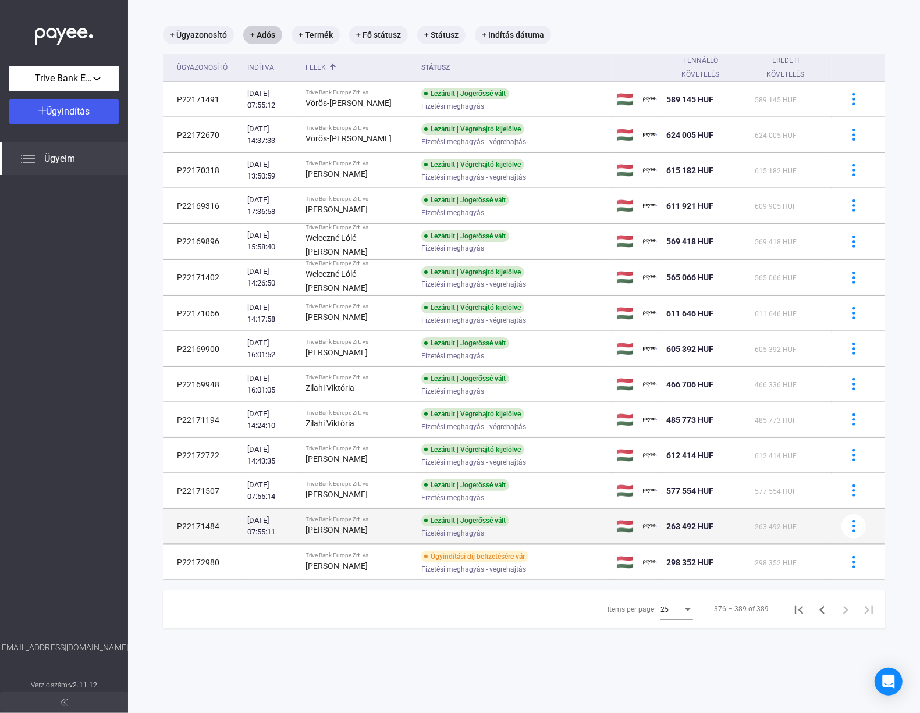
scroll to position [55, 0]
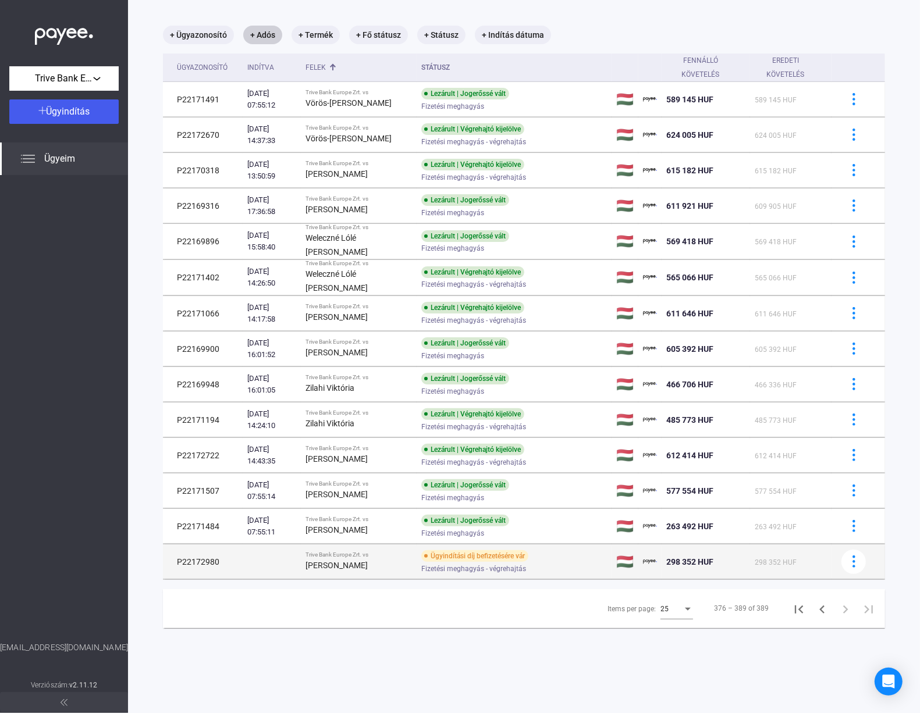
drag, startPoint x: 218, startPoint y: 566, endPoint x: 173, endPoint y: 566, distance: 44.8
click at [173, 566] on td "P22172980" at bounding box center [203, 562] width 80 height 35
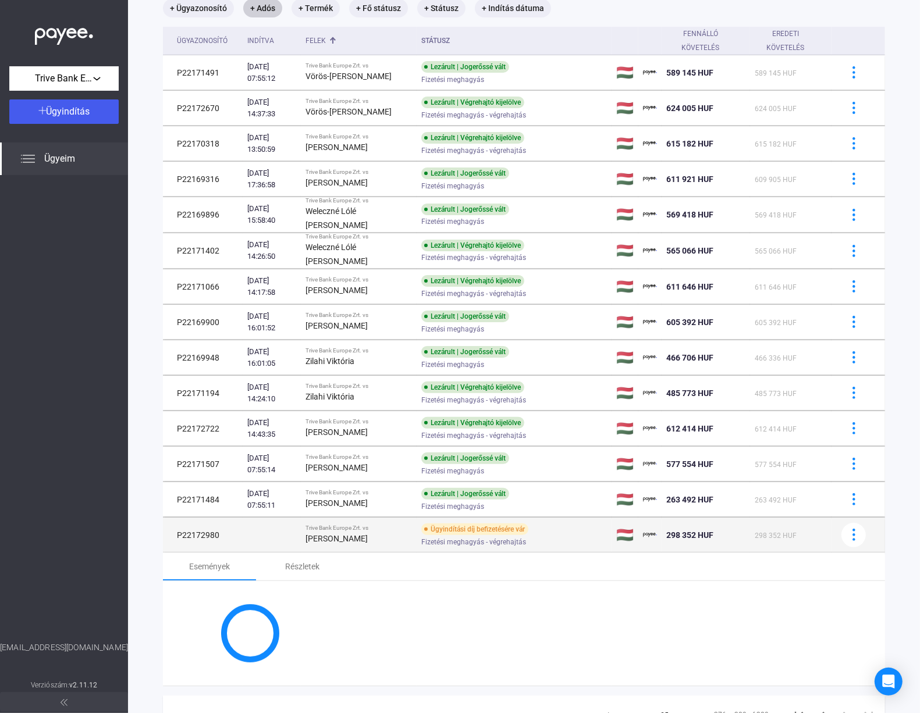
scroll to position [132, 0]
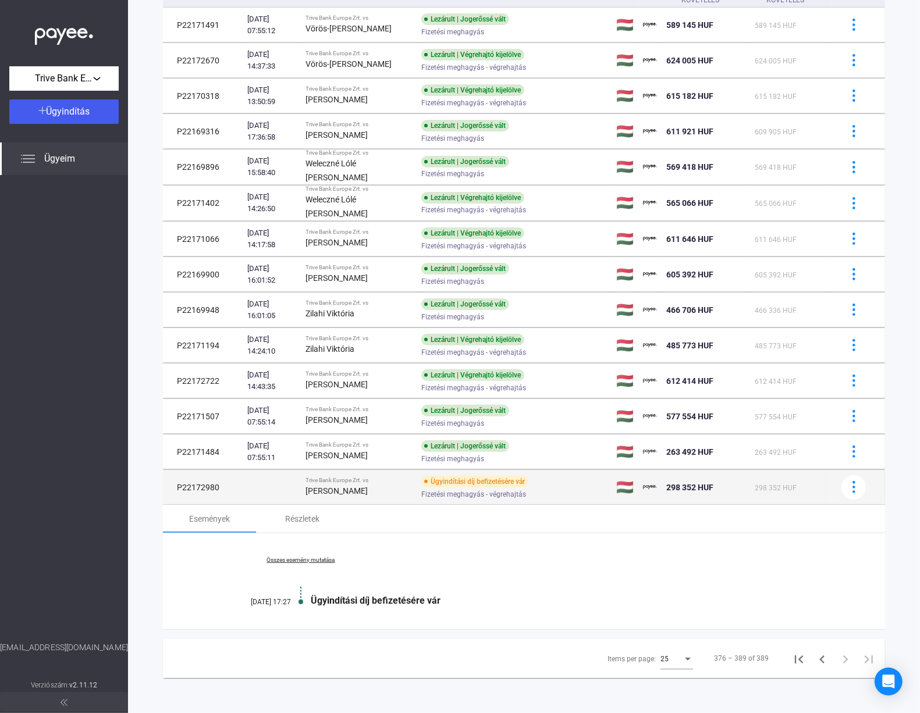
copy td "P22172980"
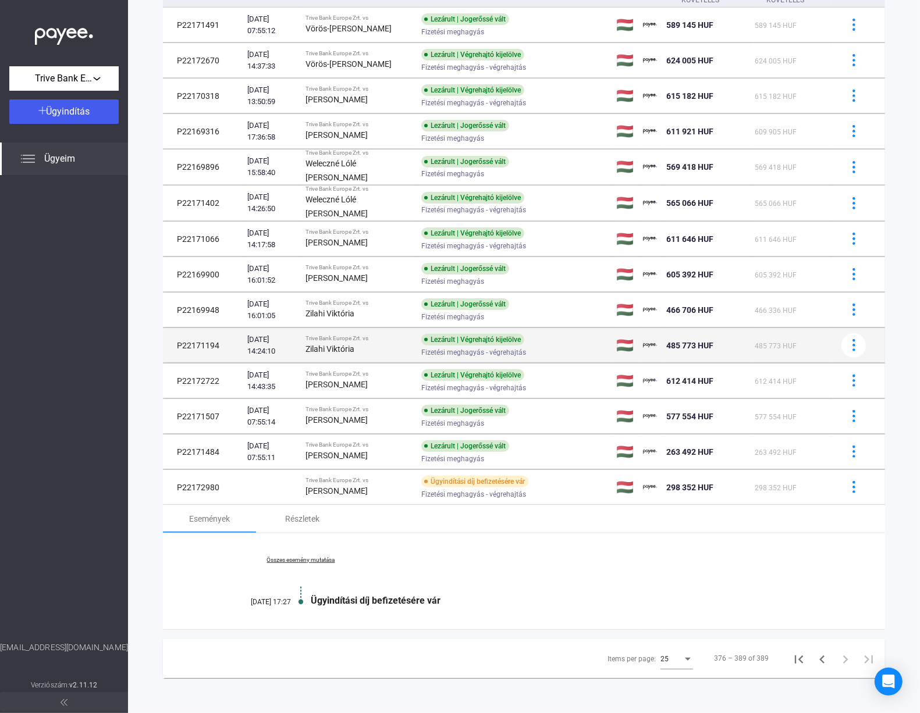
drag, startPoint x: 223, startPoint y: 377, endPoint x: 173, endPoint y: 377, distance: 49.5
click at [173, 377] on td "P22172722" at bounding box center [203, 381] width 80 height 35
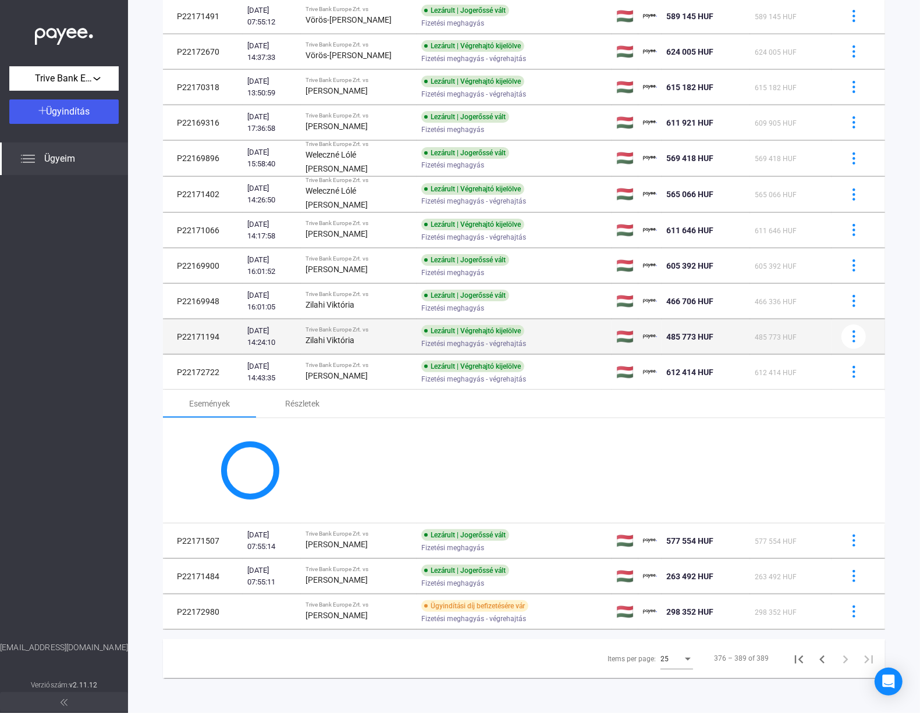
copy td "P22172722"
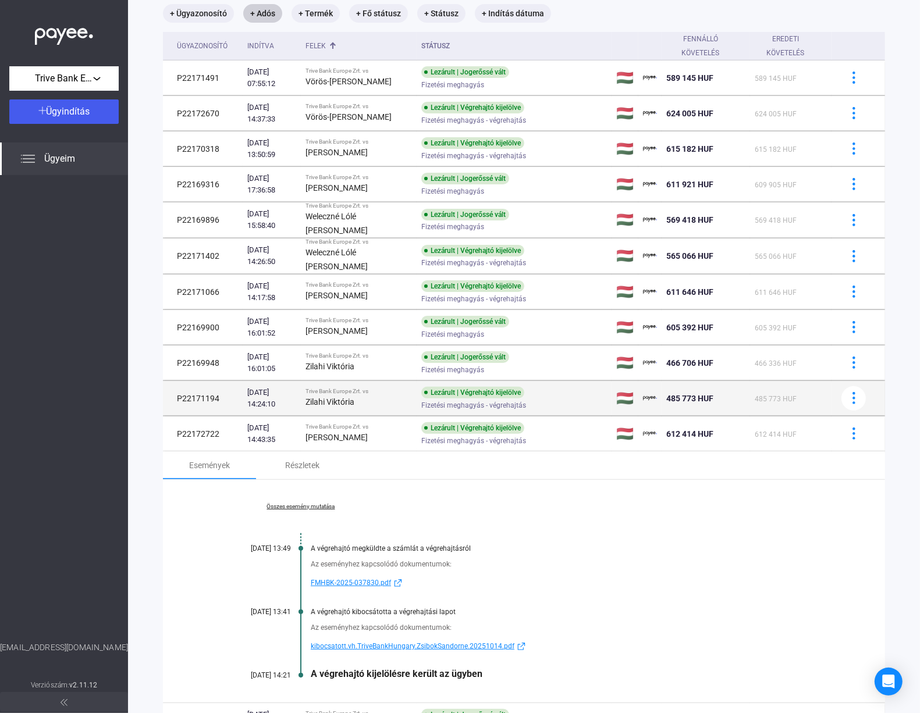
scroll to position [41, 0]
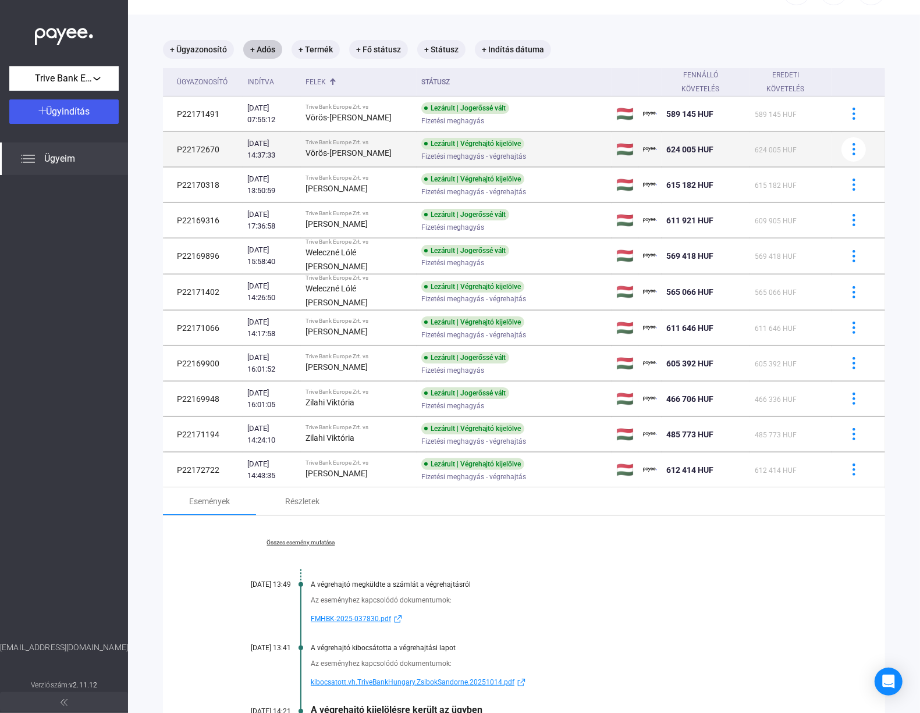
drag, startPoint x: 219, startPoint y: 147, endPoint x: 173, endPoint y: 147, distance: 46.5
click at [173, 147] on td "P22172670" at bounding box center [203, 149] width 80 height 35
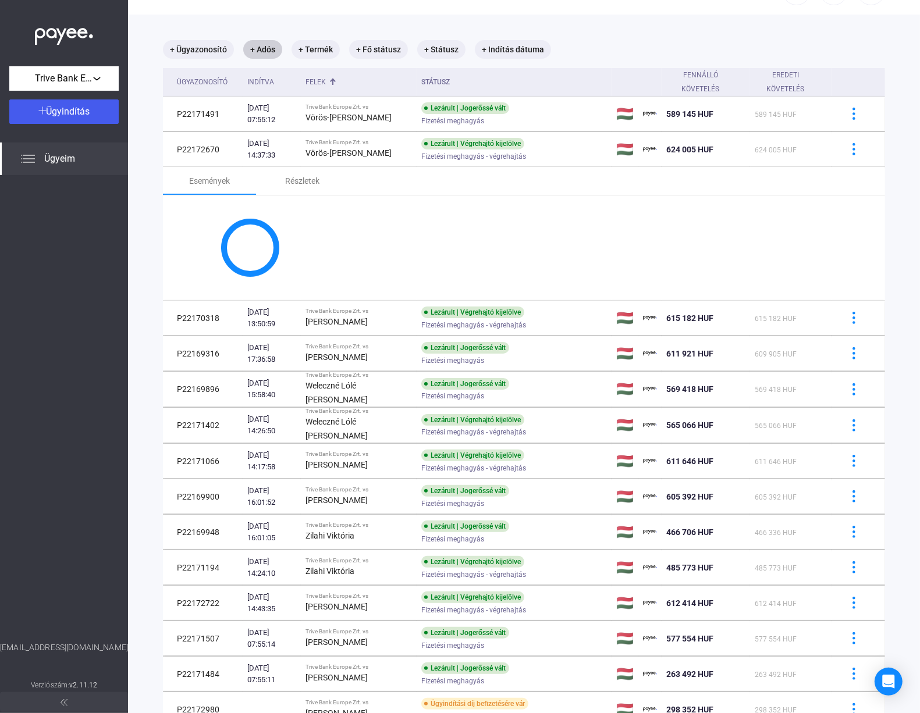
copy td "P22172670"
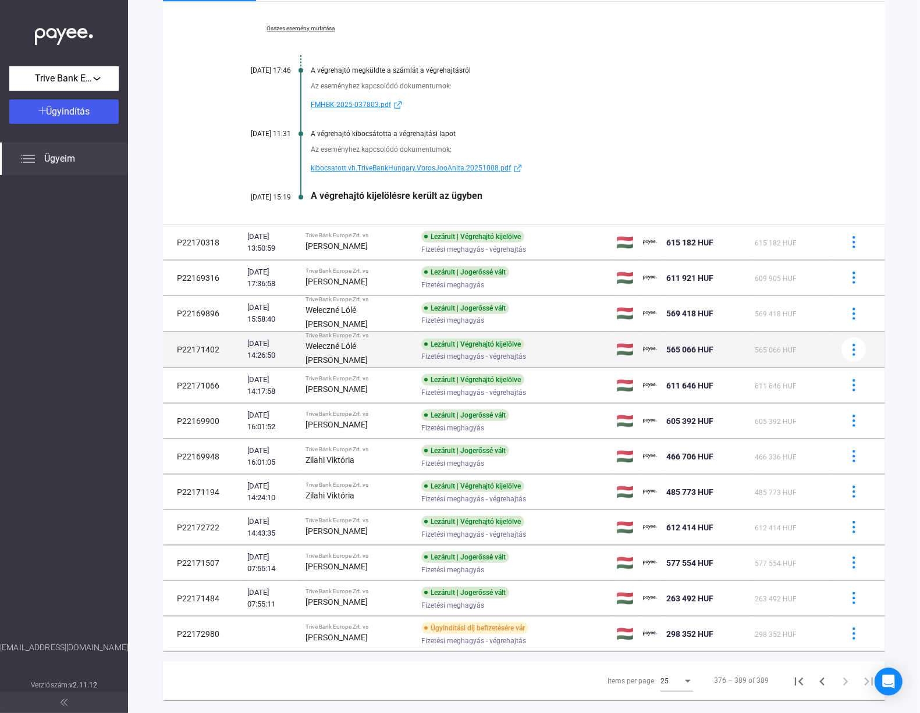
scroll to position [259, 0]
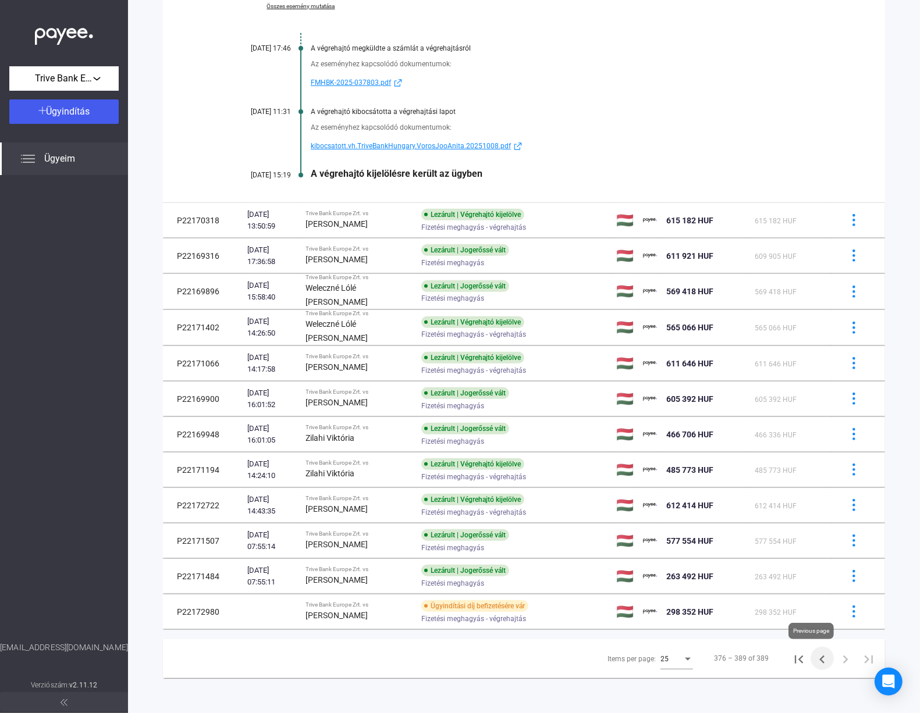
click at [814, 658] on icon "Previous page" at bounding box center [822, 660] width 16 height 16
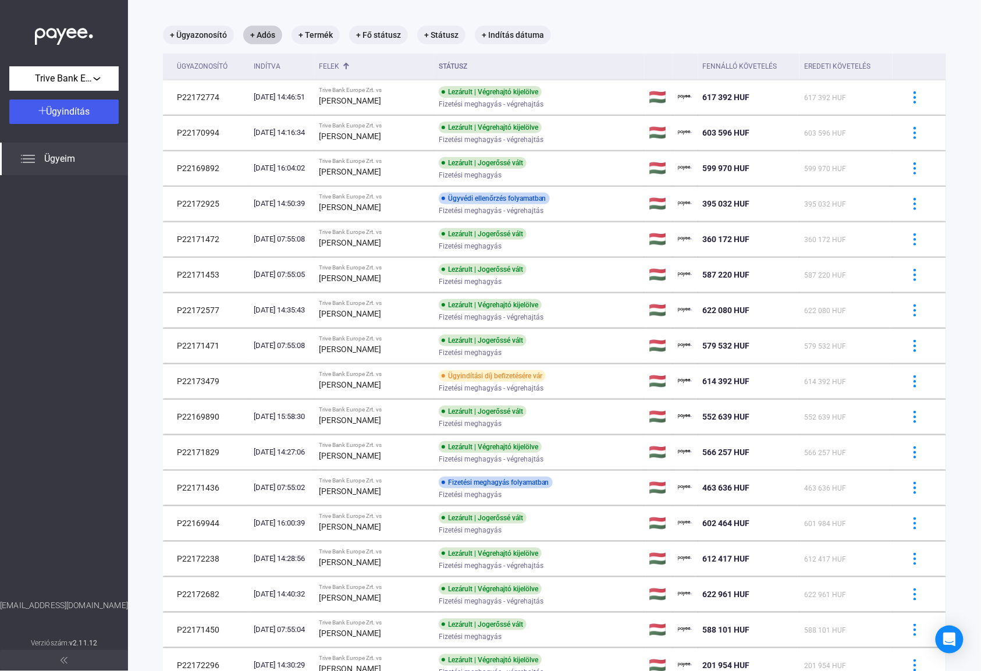
scroll to position [55, 0]
drag, startPoint x: 915, startPoint y: 6, endPoint x: 598, endPoint y: 33, distance: 317.6
click at [586, 29] on div "+ Ügyazonosító + Adós + Termék + Fő státusz + Státusz + Indítás dátuma" at bounding box center [554, 35] width 783 height 19
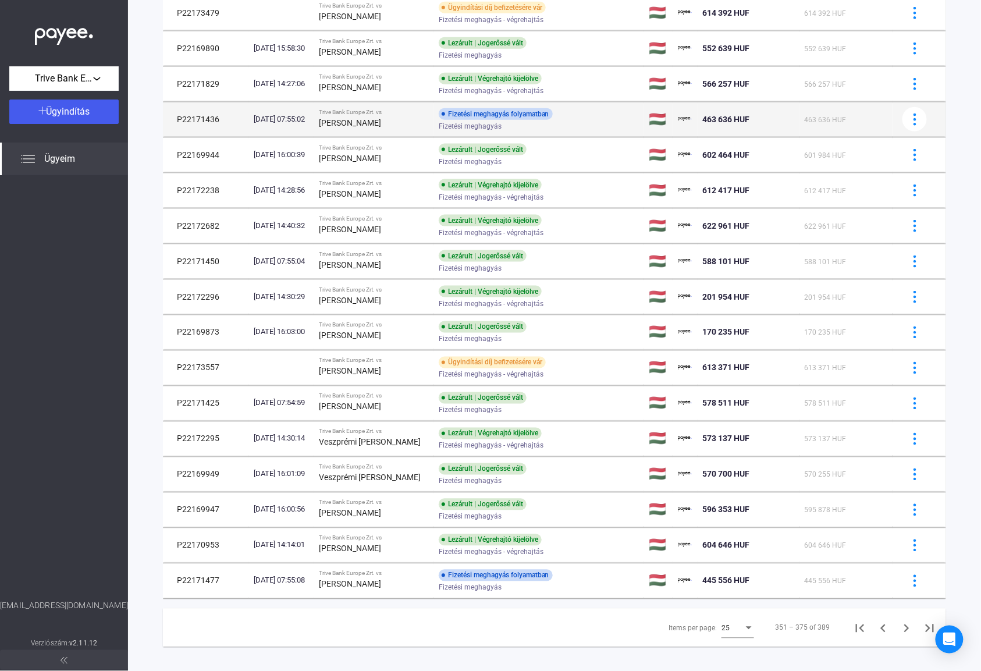
scroll to position [439, 0]
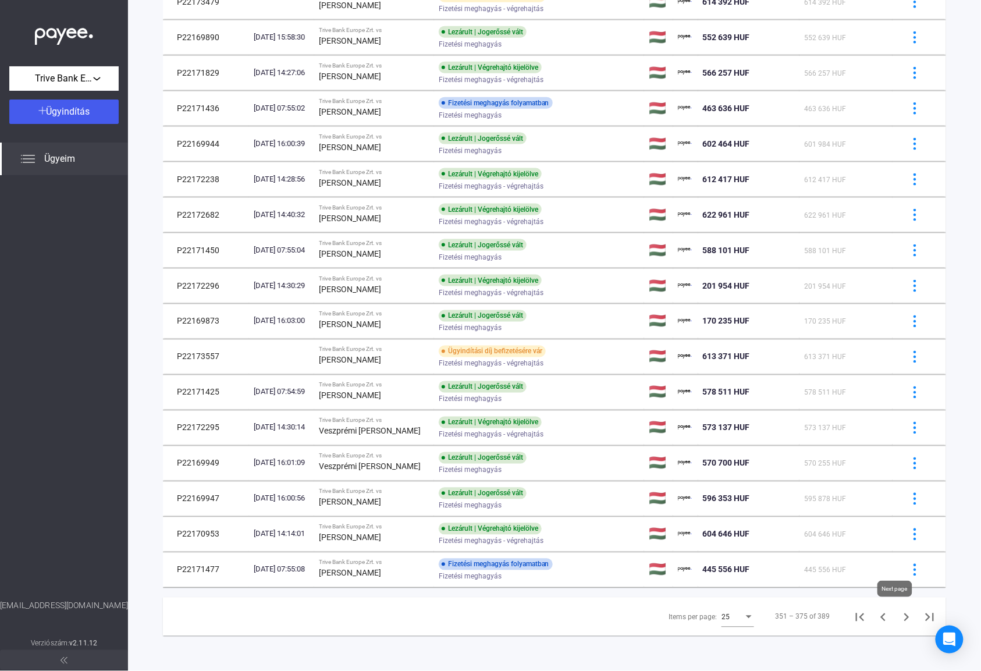
click at [898, 620] on icon "Next page" at bounding box center [906, 617] width 16 height 16
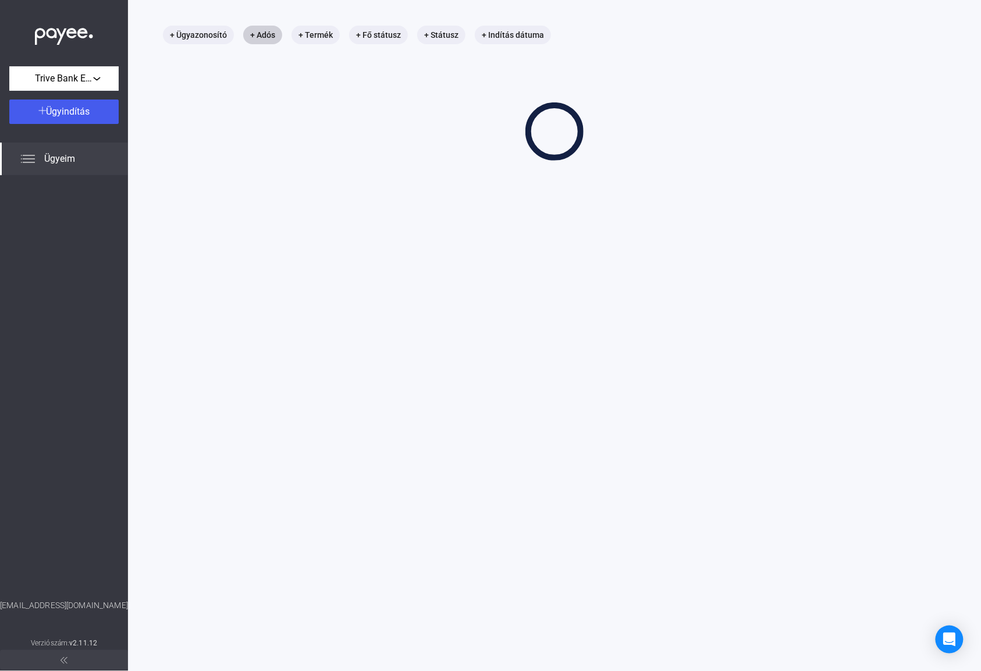
scroll to position [55, 0]
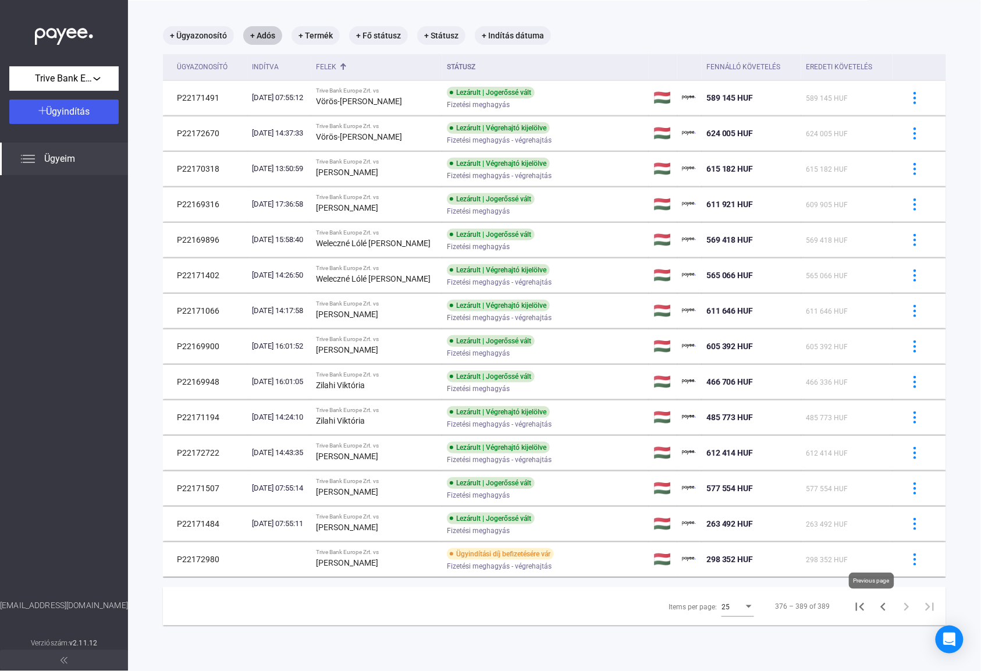
click at [875, 610] on icon "Previous page" at bounding box center [883, 607] width 16 height 16
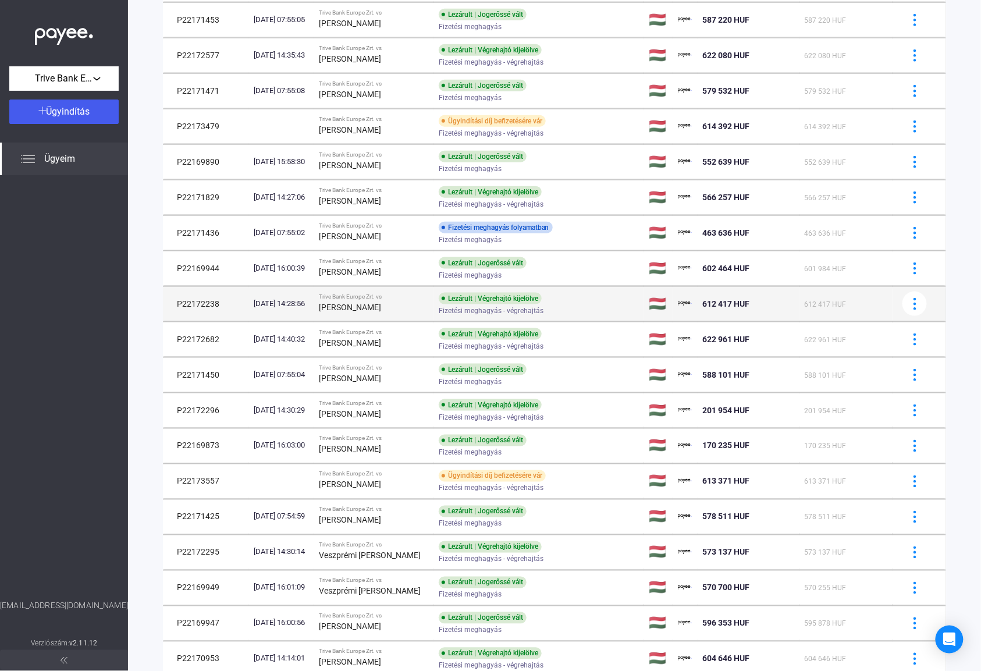
scroll to position [439, 0]
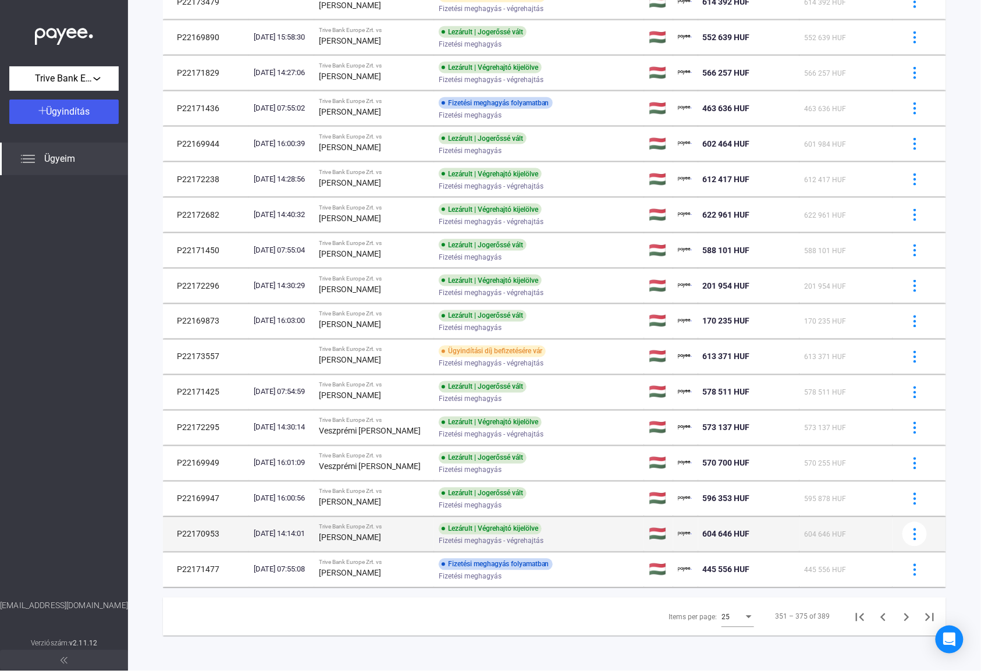
drag, startPoint x: 219, startPoint y: 532, endPoint x: 175, endPoint y: 531, distance: 43.6
click at [175, 531] on td "P22170953" at bounding box center [206, 534] width 86 height 35
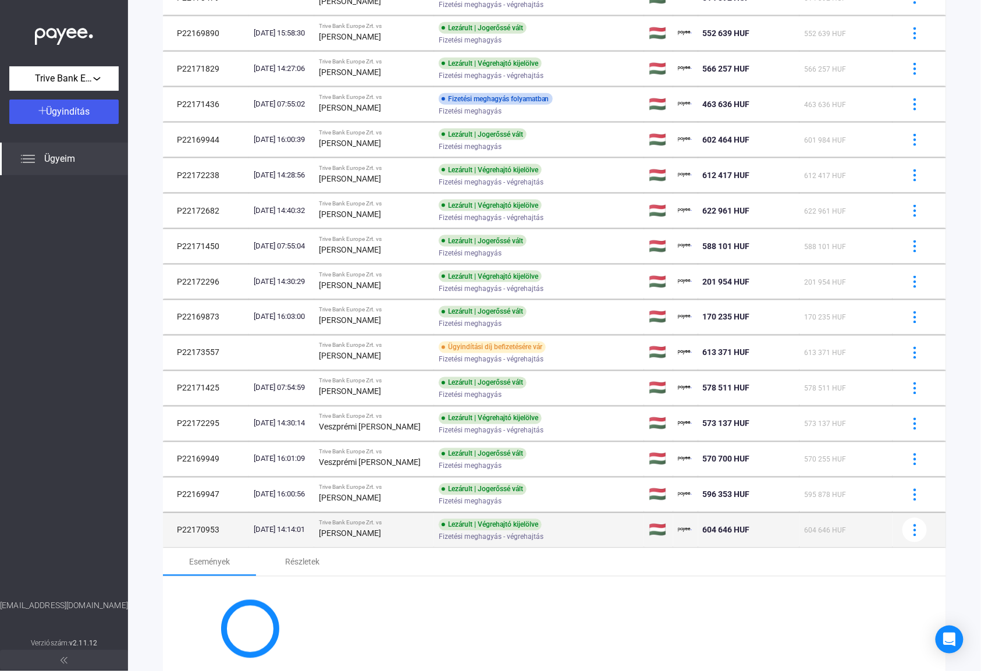
copy td "P22170953"
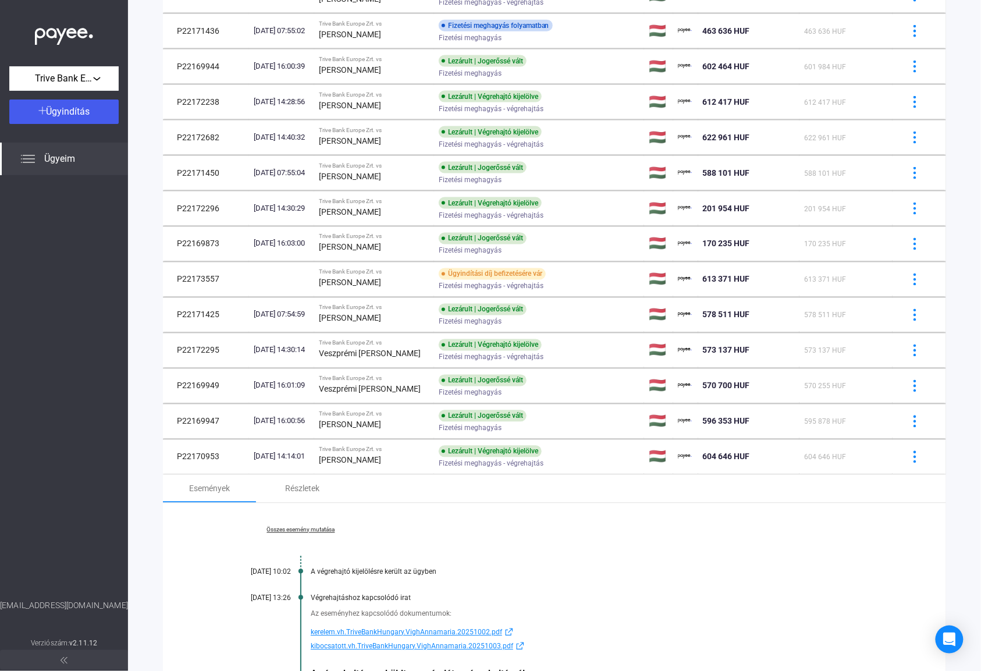
scroll to position [704, 0]
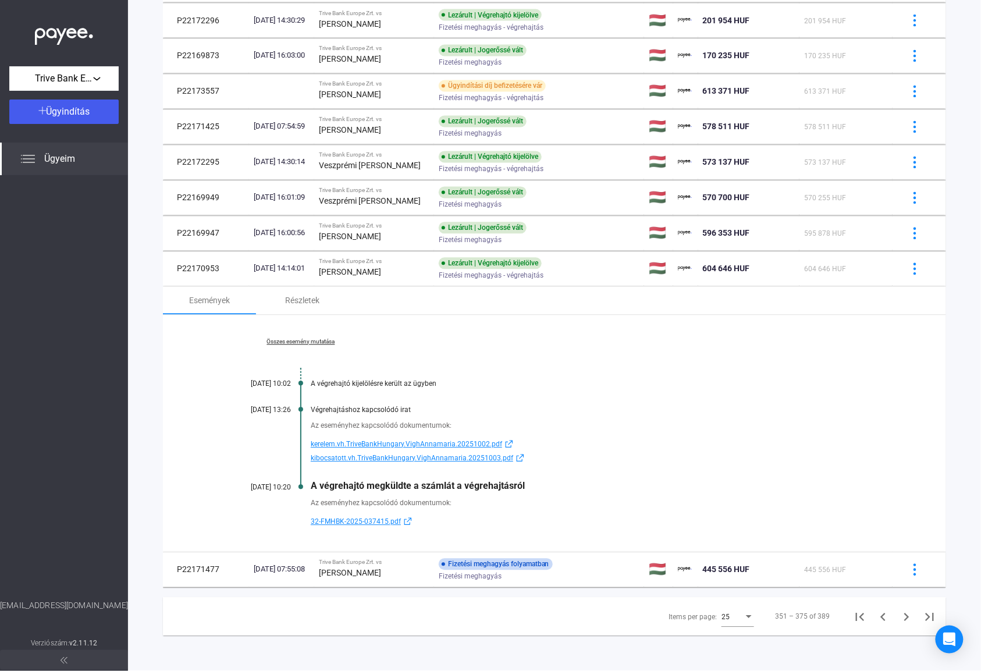
click at [301, 344] on link "Összes esemény mutatása" at bounding box center [300, 342] width 159 height 7
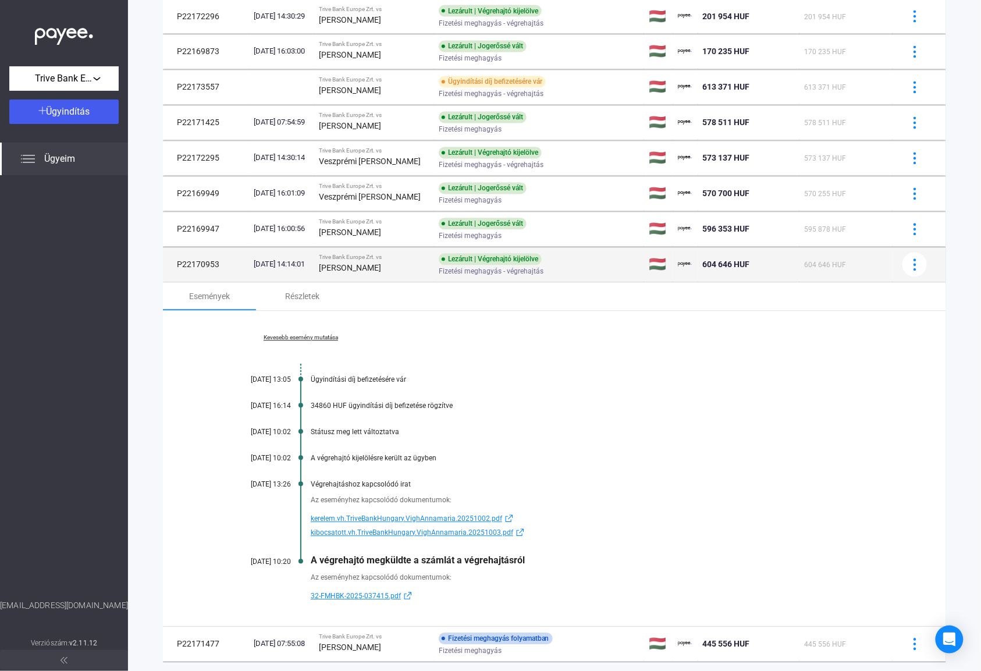
drag, startPoint x: 222, startPoint y: 272, endPoint x: 168, endPoint y: 271, distance: 54.7
click at [168, 271] on td "P22170953" at bounding box center [206, 264] width 86 height 35
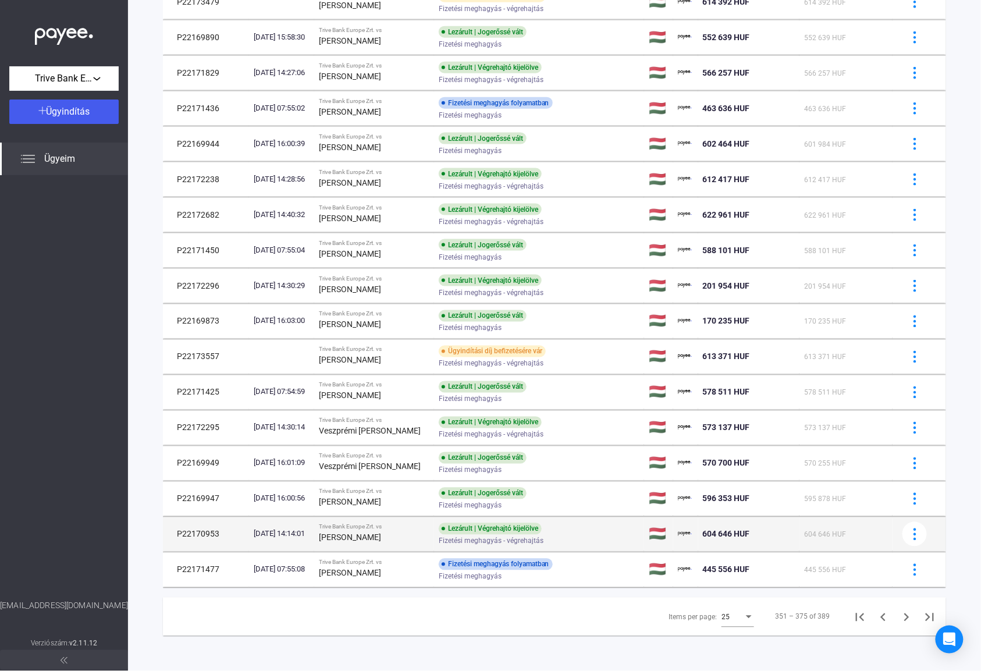
scroll to position [439, 0]
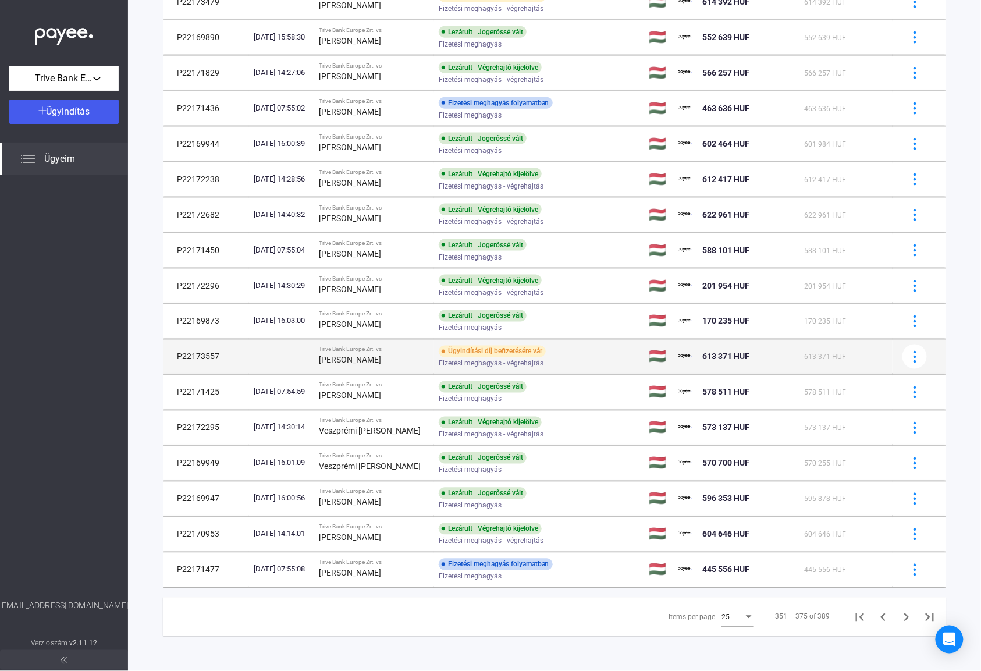
copy td "P22170953"
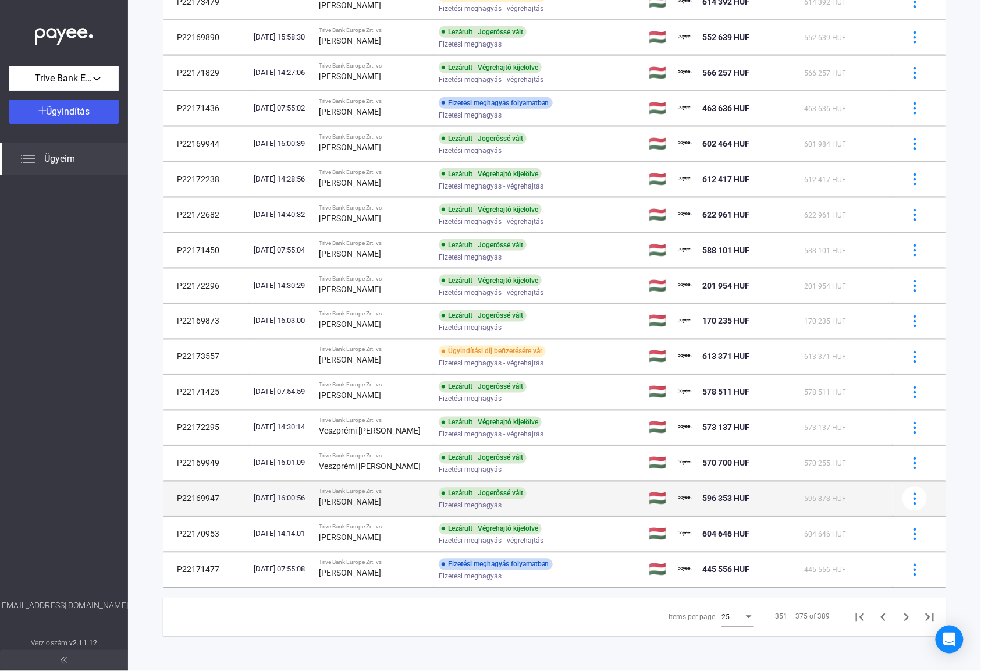
click at [447, 499] on span "Fizetési meghagyás" at bounding box center [470, 506] width 63 height 14
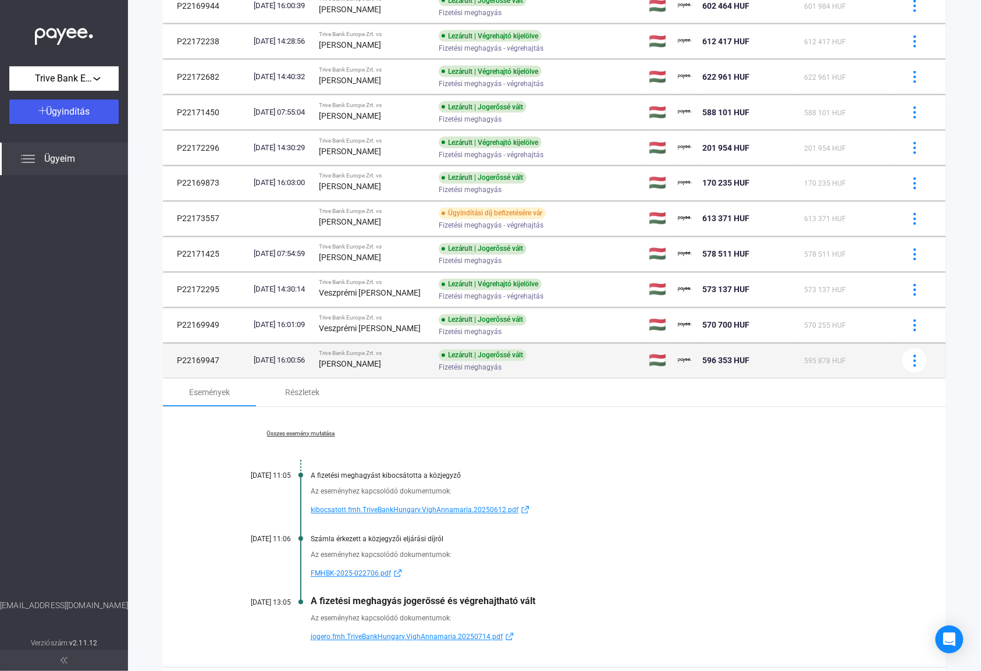
scroll to position [704, 0]
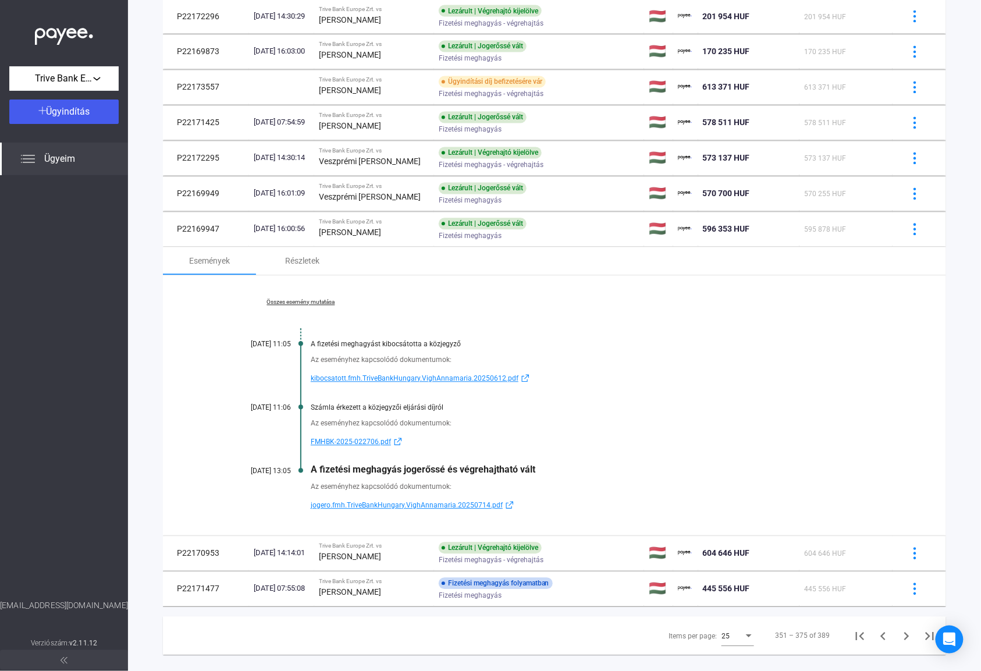
click at [294, 305] on link "Összes esemény mutatása" at bounding box center [300, 302] width 159 height 7
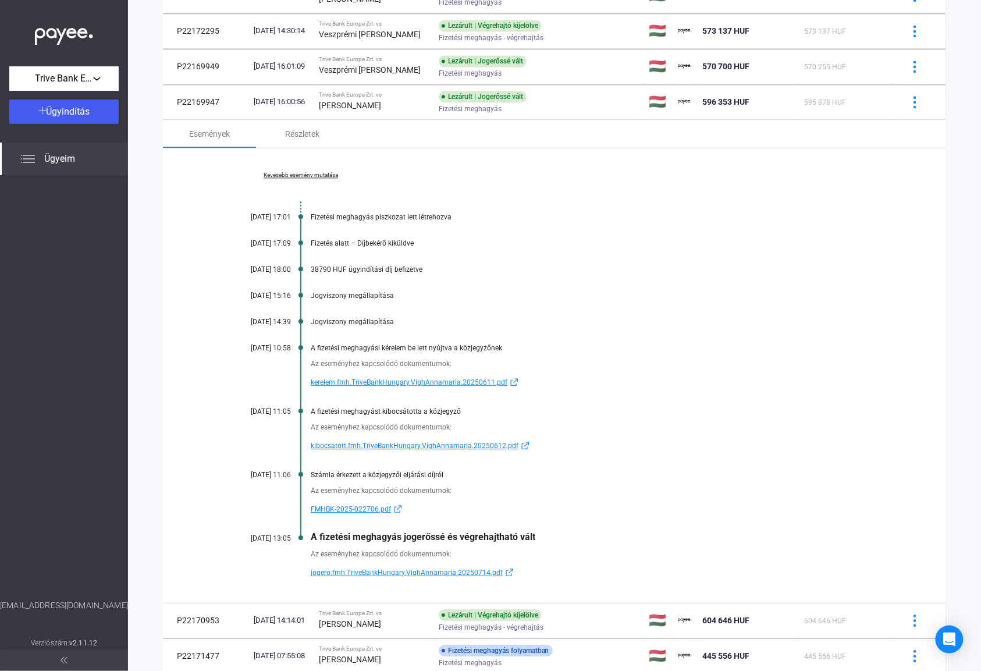
scroll to position [859, 0]
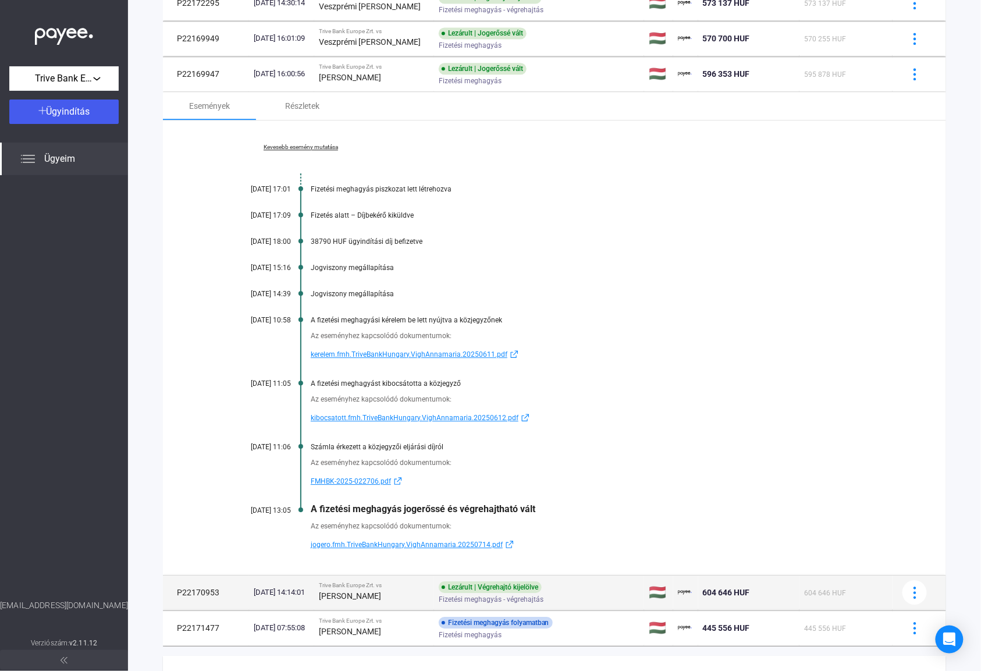
click at [314, 589] on td "[DATE] 14:14:01" at bounding box center [281, 592] width 65 height 35
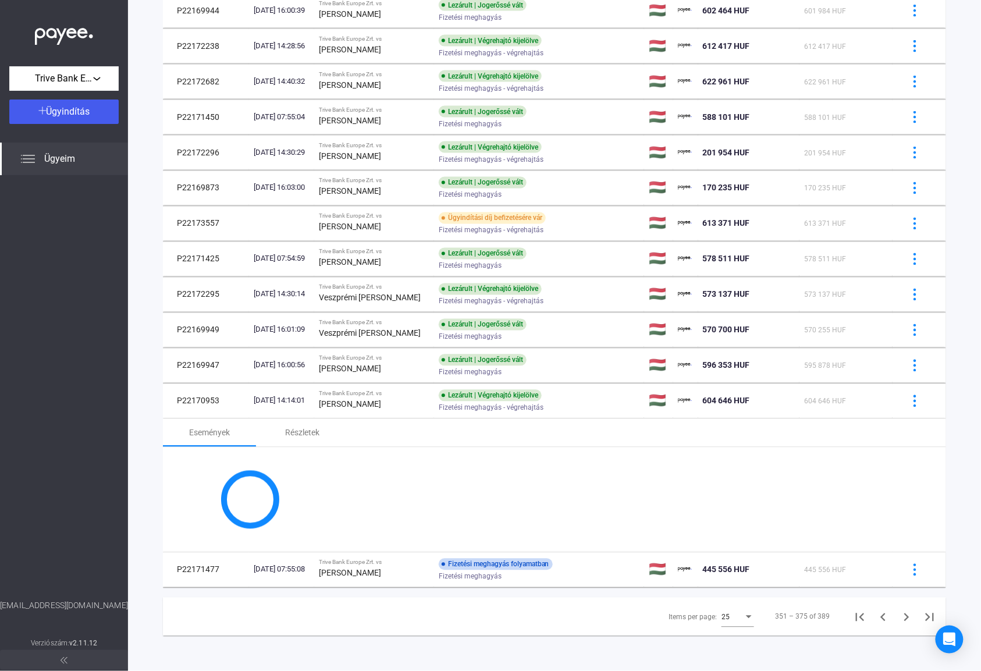
scroll to position [704, 0]
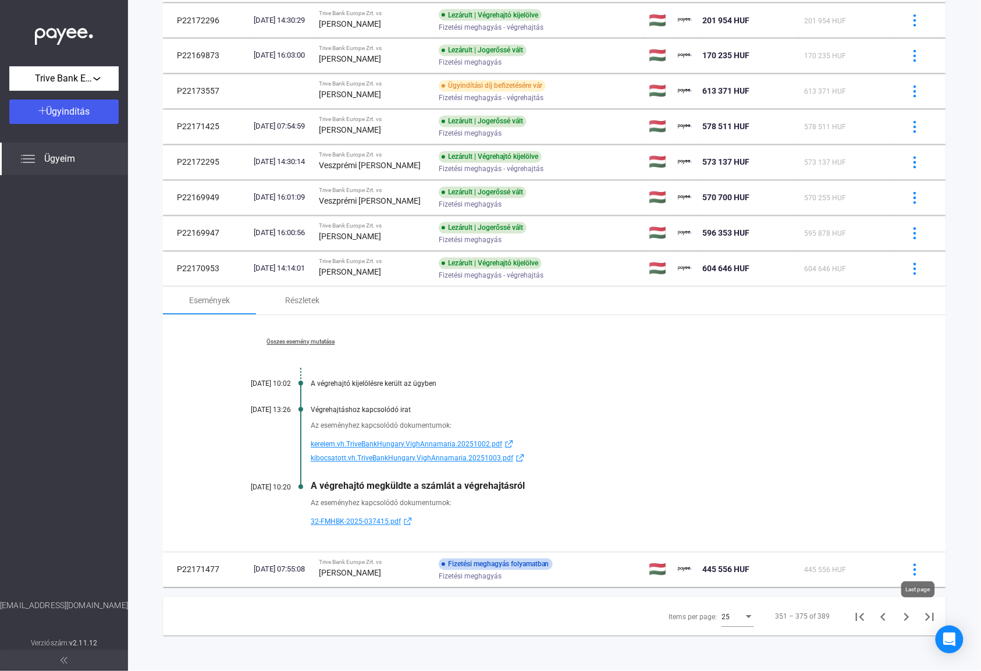
click at [922, 622] on icon "Last page" at bounding box center [930, 617] width 16 height 16
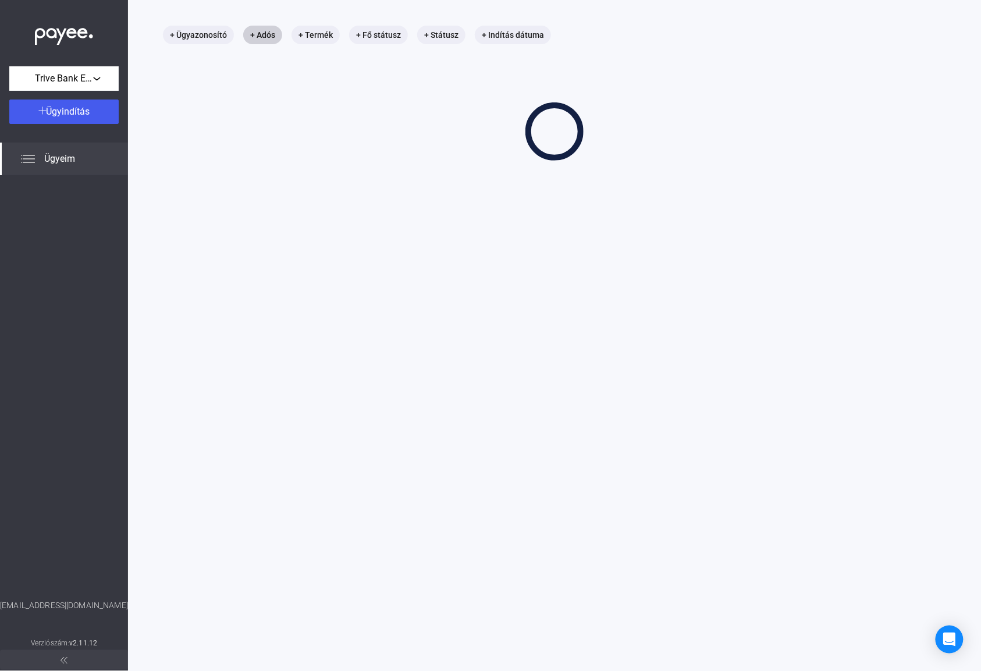
scroll to position [55, 0]
